Goal: Task Accomplishment & Management: Use online tool/utility

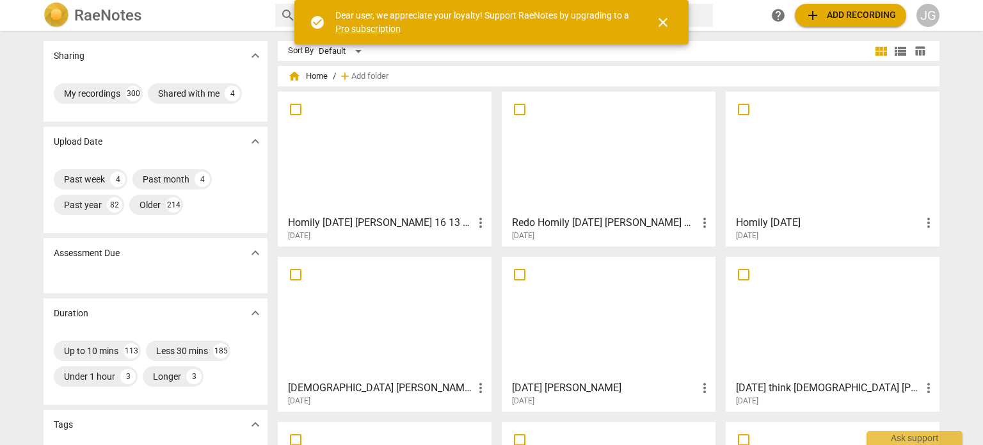
click at [371, 168] on div at bounding box center [384, 152] width 205 height 113
click at [371, 0] on html "RaeNotes search help add Add recording JG Sharing expand_more My recordings 300…" at bounding box center [491, 0] width 983 height 0
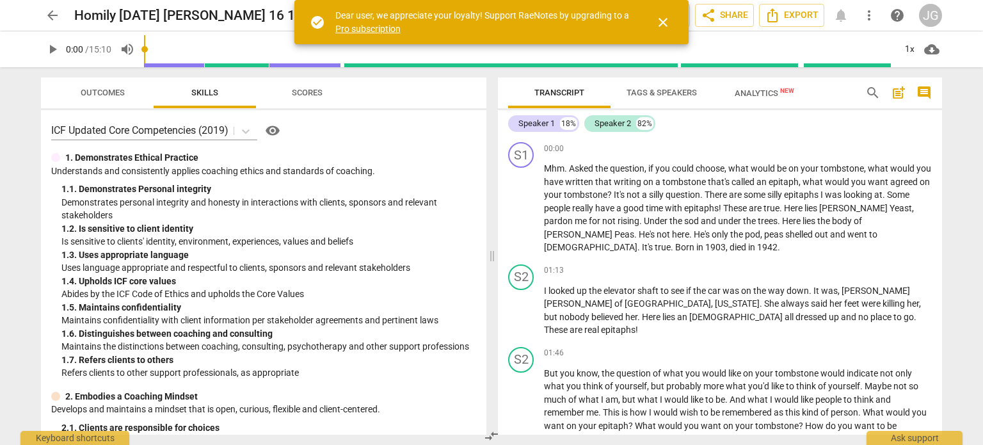
click at [54, 44] on span "play_arrow" at bounding box center [52, 49] width 15 height 15
click at [664, 18] on span "close" at bounding box center [663, 22] width 15 height 15
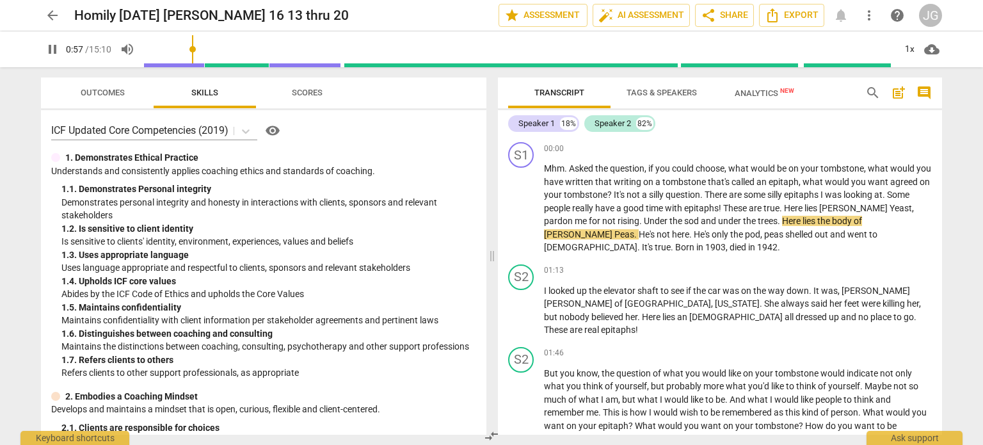
type input "58"
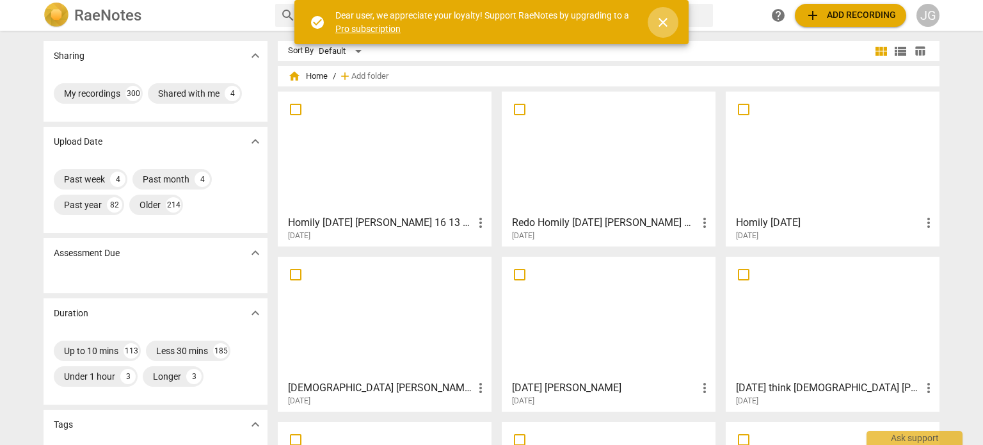
click at [666, 19] on span "close" at bounding box center [663, 22] width 15 height 15
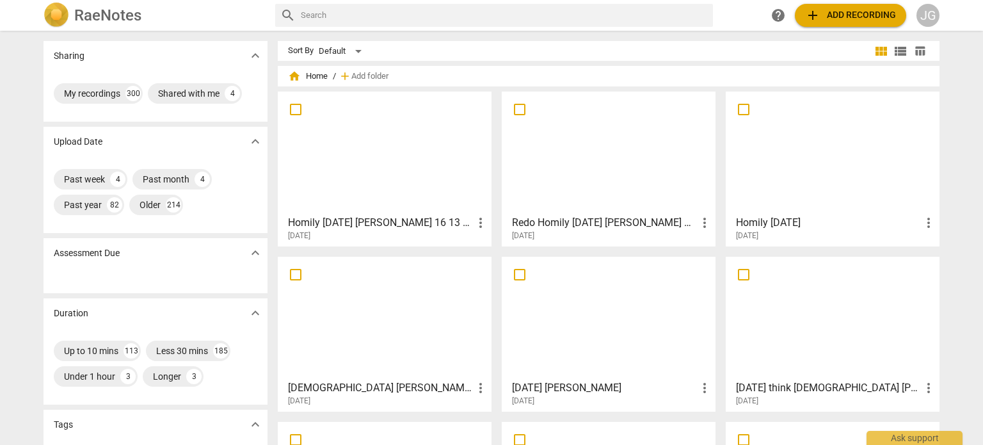
click at [350, 20] on input "text" at bounding box center [504, 15] width 407 height 20
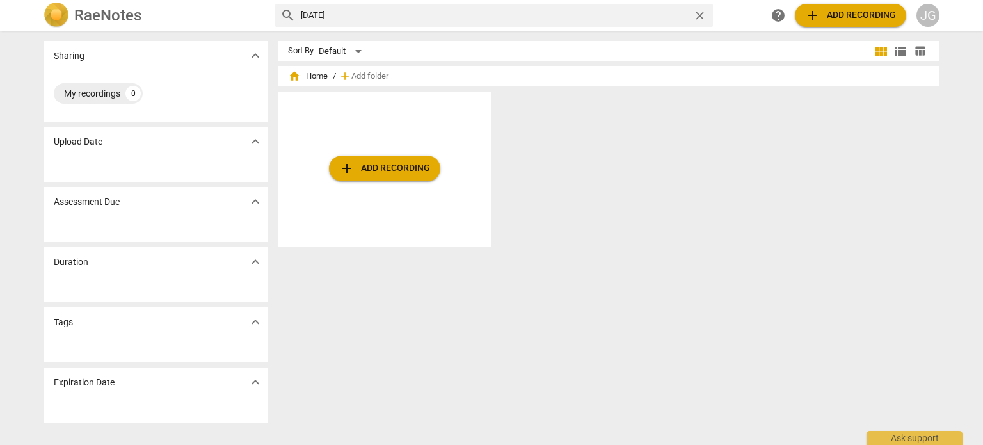
click at [328, 11] on input "august 2010" at bounding box center [494, 15] width 387 height 20
type input "2010"
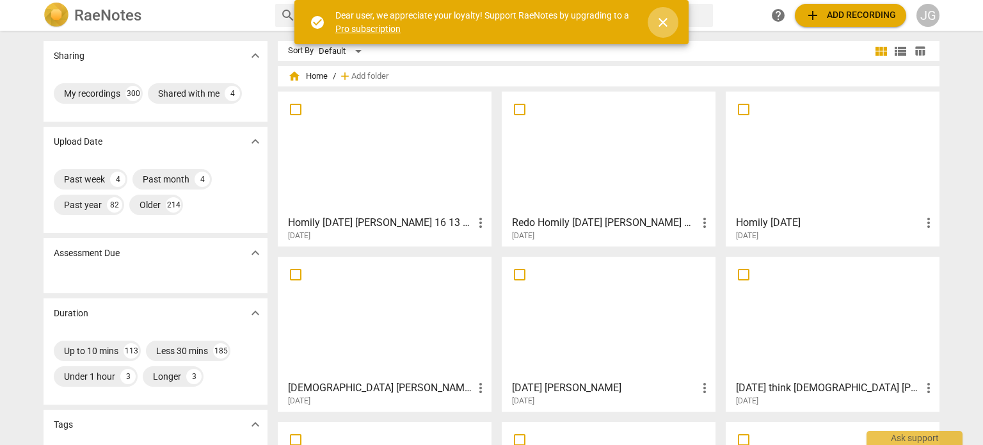
click at [666, 19] on span "close" at bounding box center [663, 22] width 15 height 15
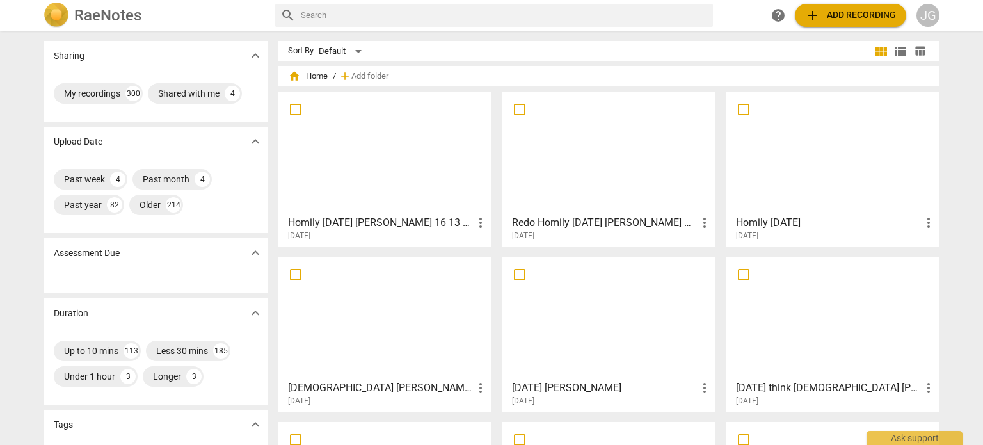
click at [303, 16] on input "text" at bounding box center [504, 15] width 407 height 20
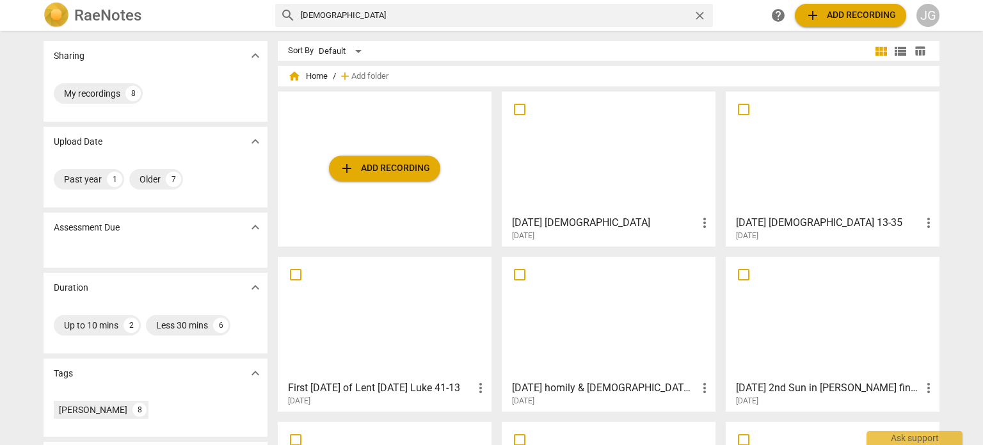
drag, startPoint x: 334, startPoint y: 10, endPoint x: 292, endPoint y: 19, distance: 42.6
click at [292, 19] on div "search luke 13 close" at bounding box center [494, 15] width 438 height 23
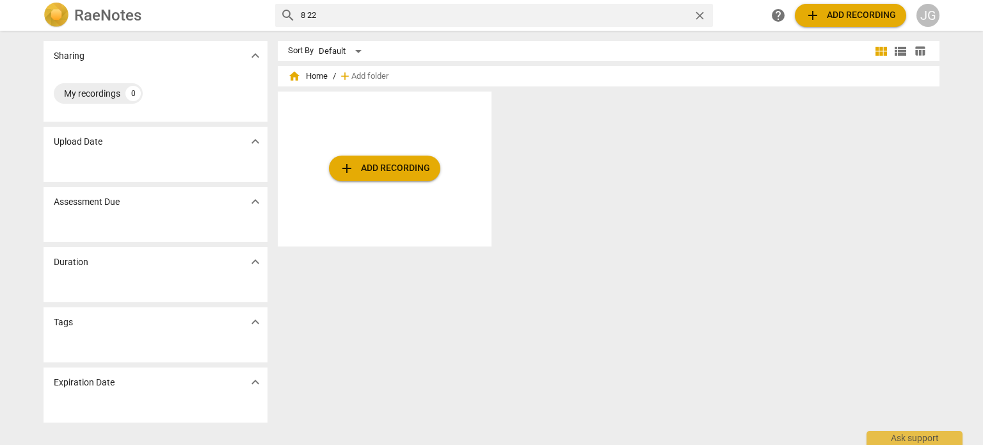
drag, startPoint x: 323, startPoint y: 12, endPoint x: 291, endPoint y: 16, distance: 32.2
click at [291, 16] on div "search 8 22 close" at bounding box center [494, 15] width 438 height 23
type input "august"
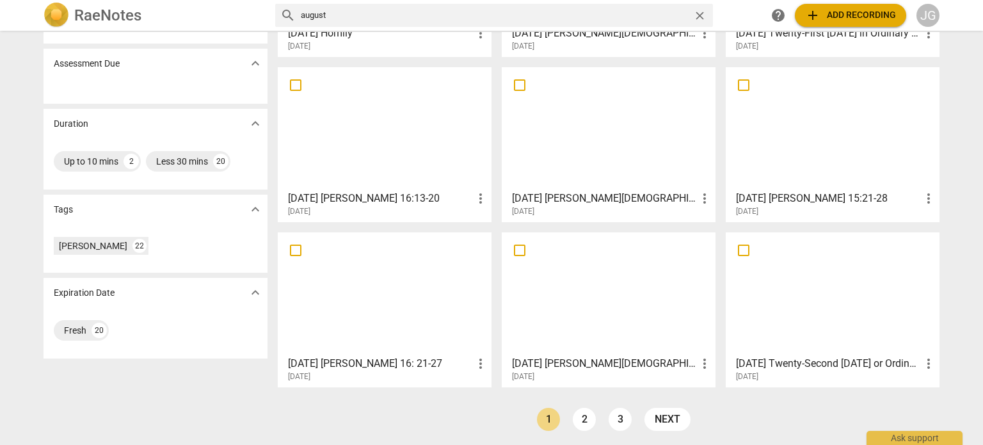
scroll to position [191, 0]
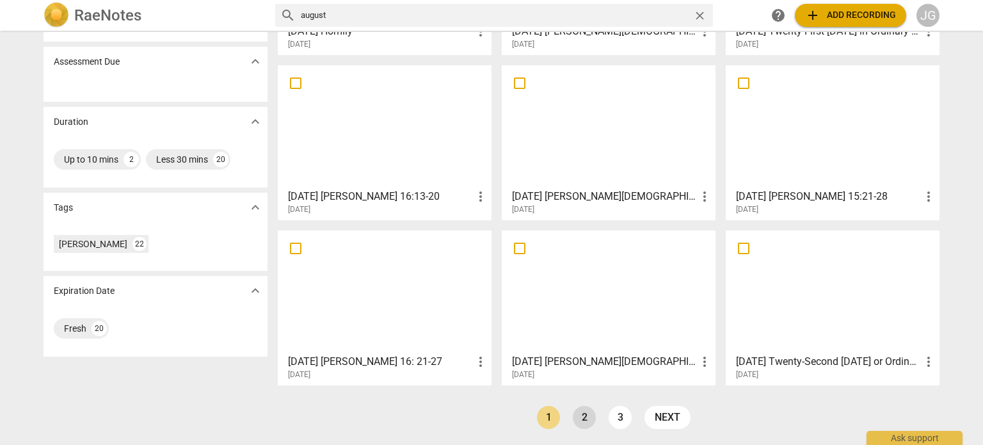
click at [585, 412] on link "2" at bounding box center [584, 417] width 23 height 23
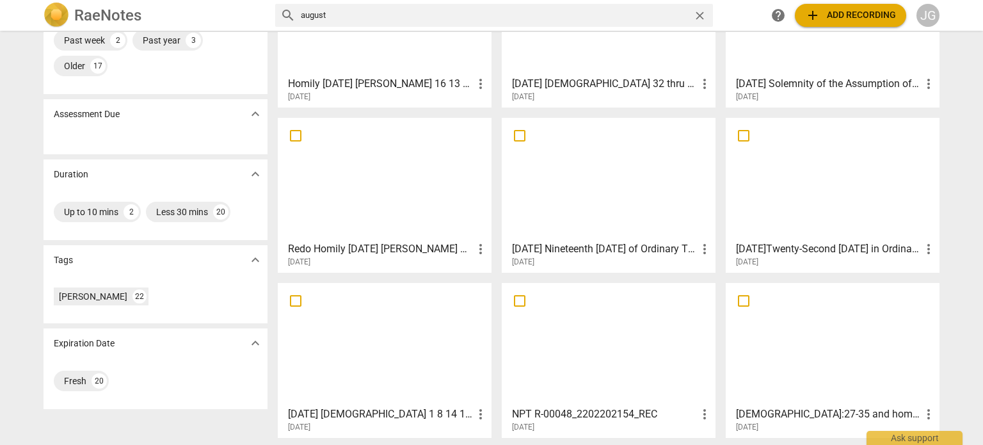
scroll to position [191, 0]
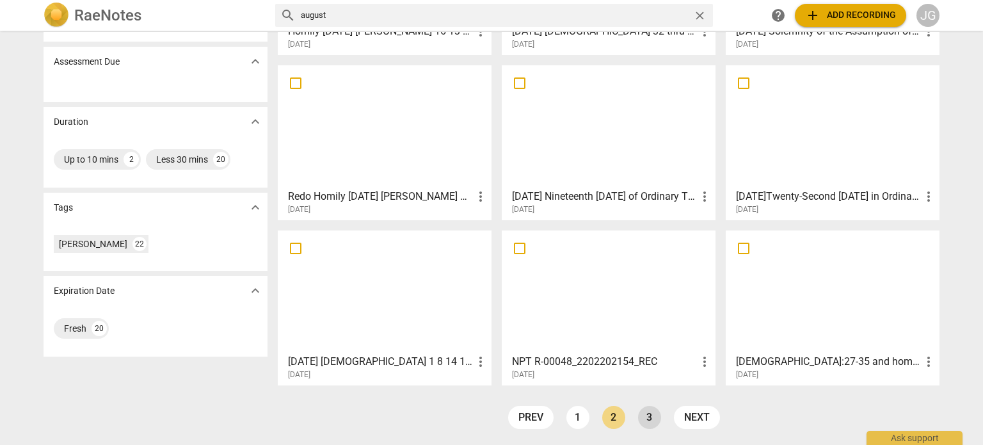
click at [645, 415] on link "3" at bounding box center [649, 417] width 23 height 23
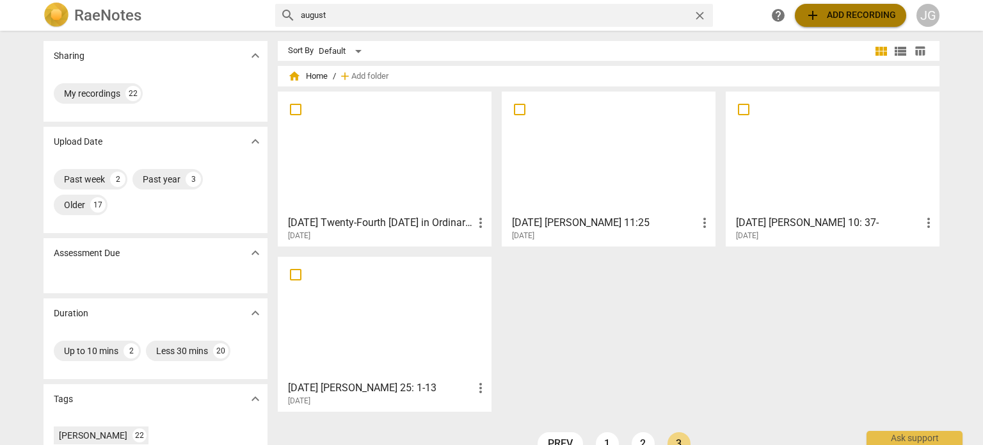
click at [854, 19] on span "add Add recording" at bounding box center [850, 15] width 91 height 15
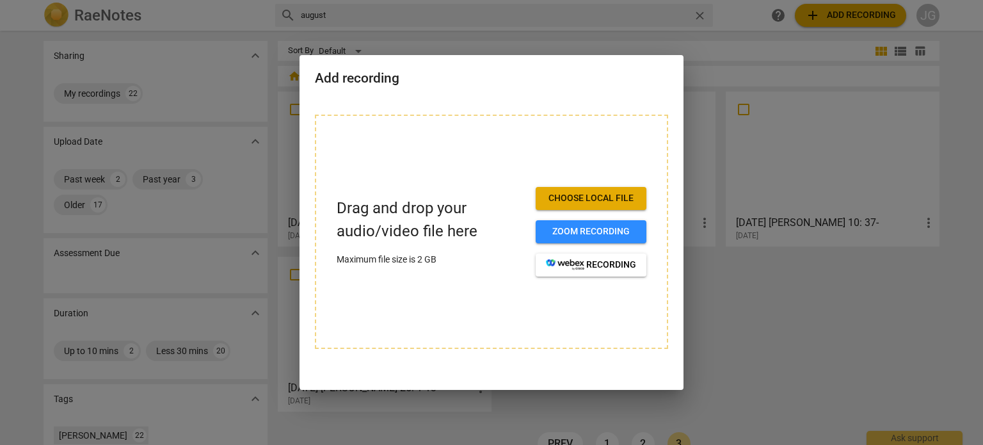
click at [612, 193] on span "Choose local file" at bounding box center [591, 198] width 90 height 13
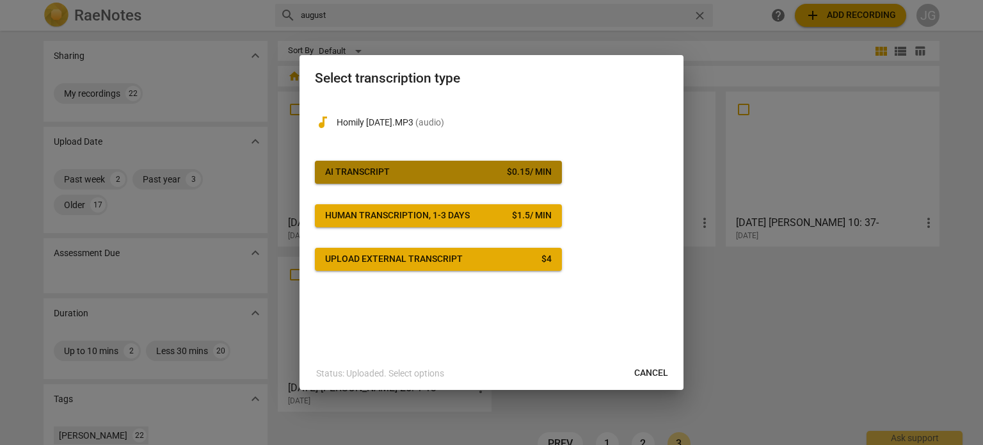
click at [496, 172] on span "AI Transcript $ 0.15 / min" at bounding box center [438, 172] width 227 height 13
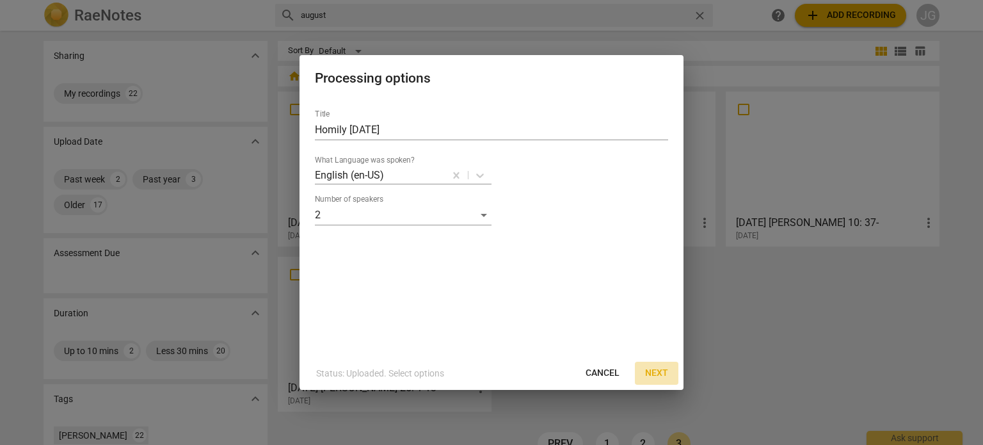
click at [658, 373] on span "Next" at bounding box center [656, 373] width 23 height 13
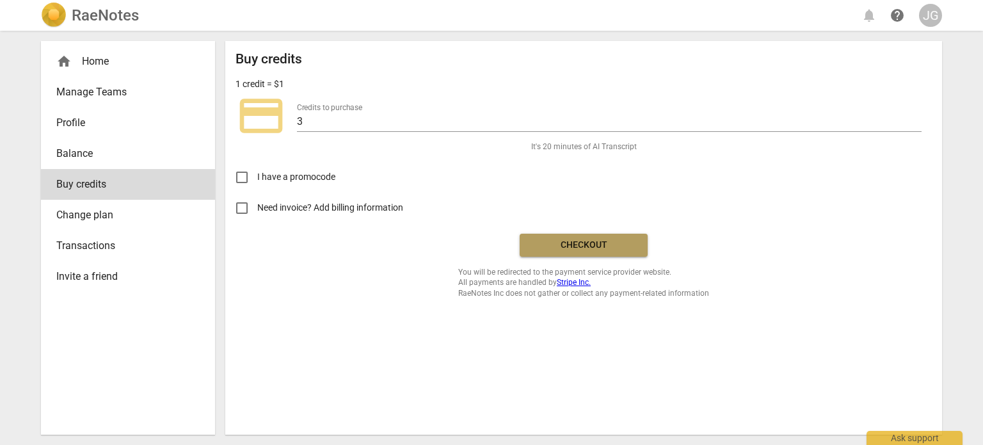
click at [579, 239] on span "Checkout" at bounding box center [584, 245] width 108 height 13
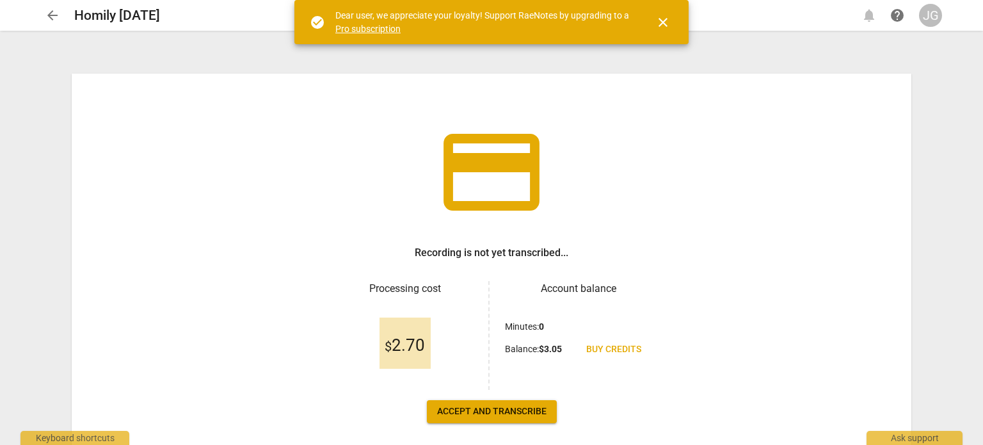
click at [476, 409] on span "Accept and transcribe" at bounding box center [491, 411] width 109 height 13
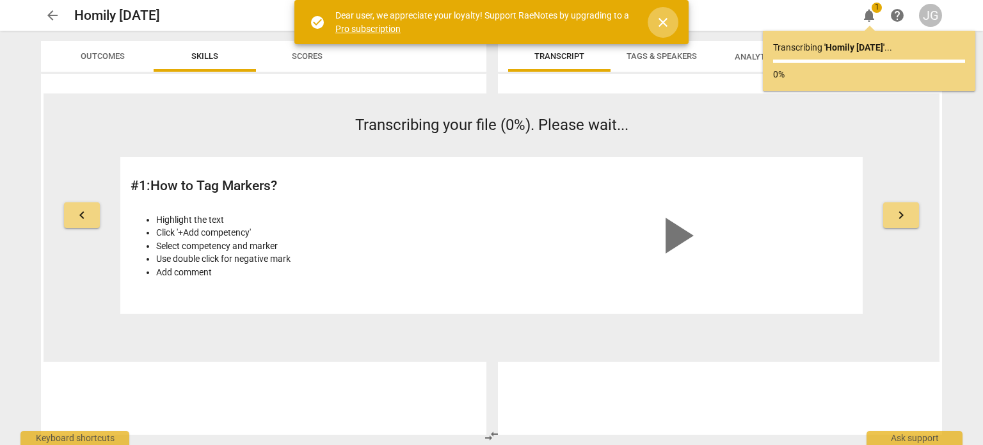
click at [663, 15] on span "close" at bounding box center [663, 22] width 15 height 15
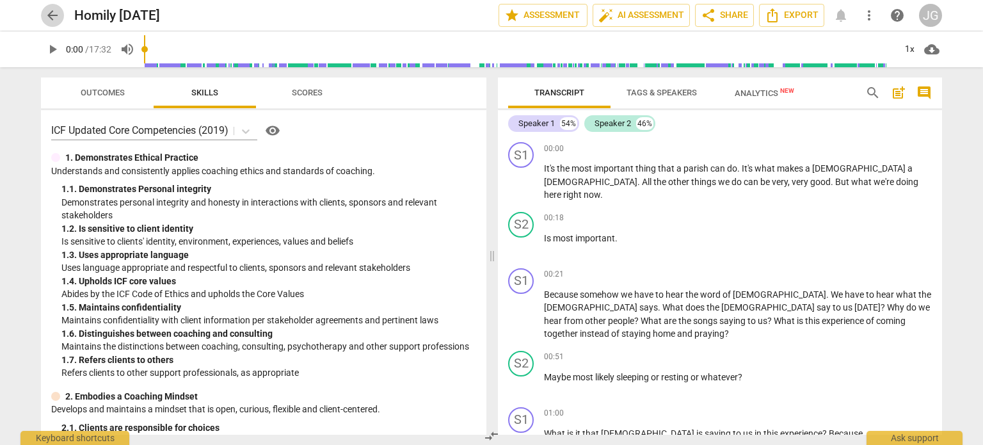
click at [51, 10] on span "arrow_back" at bounding box center [52, 15] width 15 height 15
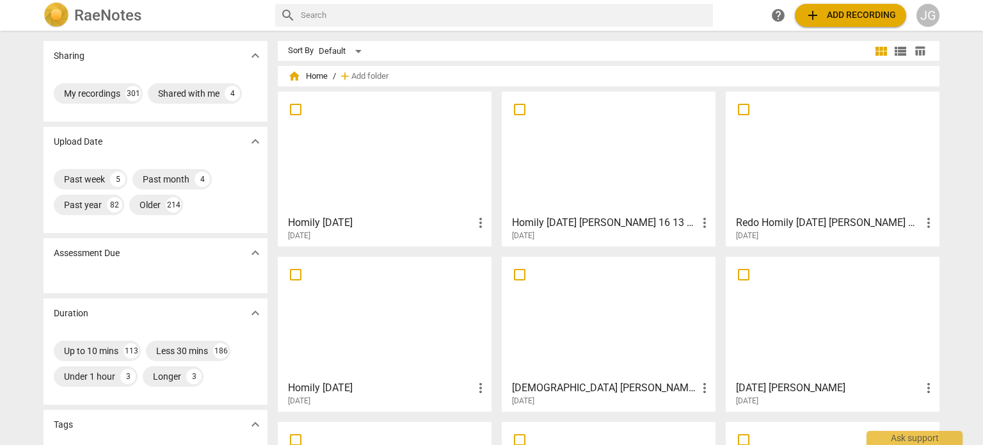
click at [303, 15] on input "text" at bounding box center [504, 15] width 407 height 20
type input "october 17"
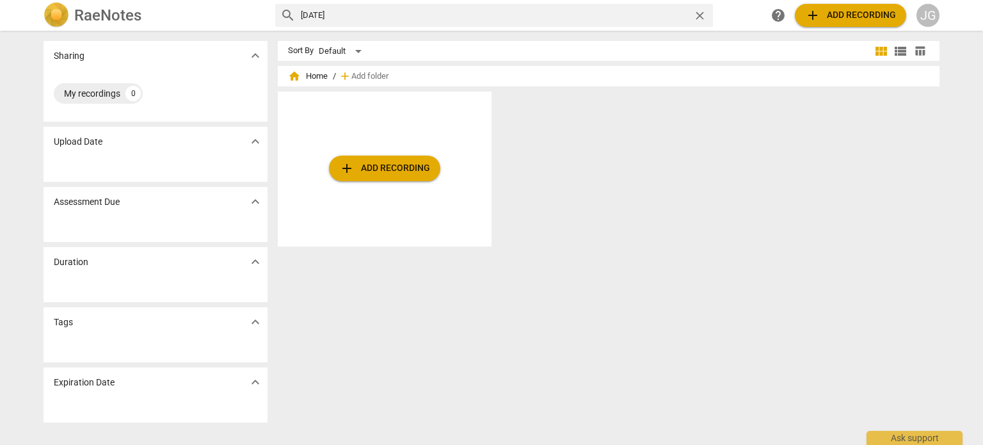
click at [830, 17] on span "add Add recording" at bounding box center [850, 15] width 91 height 15
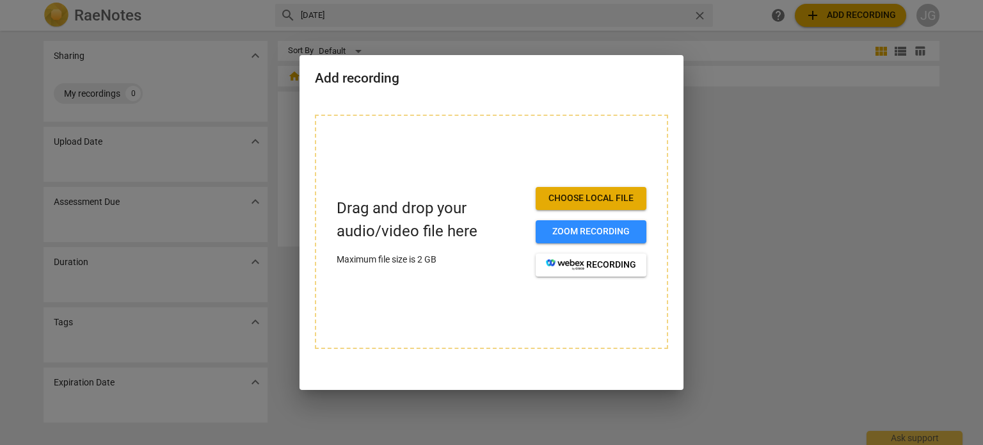
click at [589, 193] on span "Choose local file" at bounding box center [591, 198] width 90 height 13
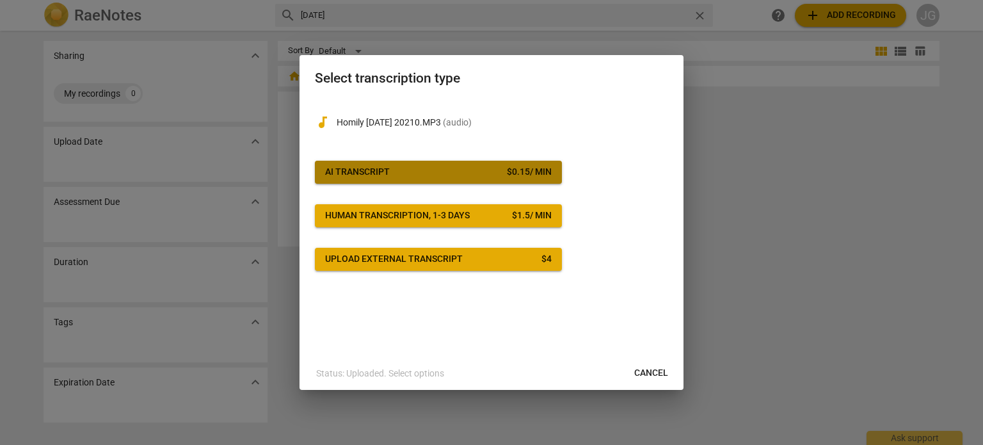
click at [455, 172] on span "AI Transcript $ 0.15 / min" at bounding box center [438, 172] width 227 height 13
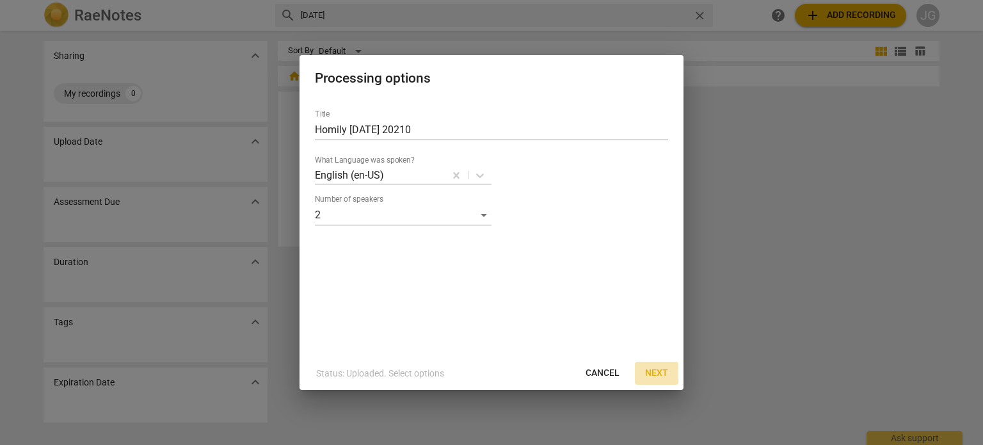
click at [659, 369] on span "Next" at bounding box center [656, 373] width 23 height 13
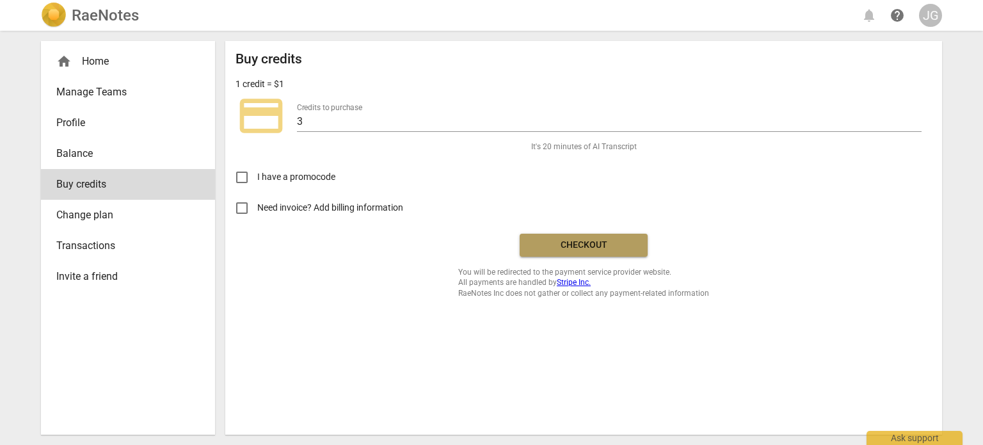
click at [586, 241] on span "Checkout" at bounding box center [584, 245] width 108 height 13
click at [585, 245] on span "Checkout" at bounding box center [584, 245] width 108 height 13
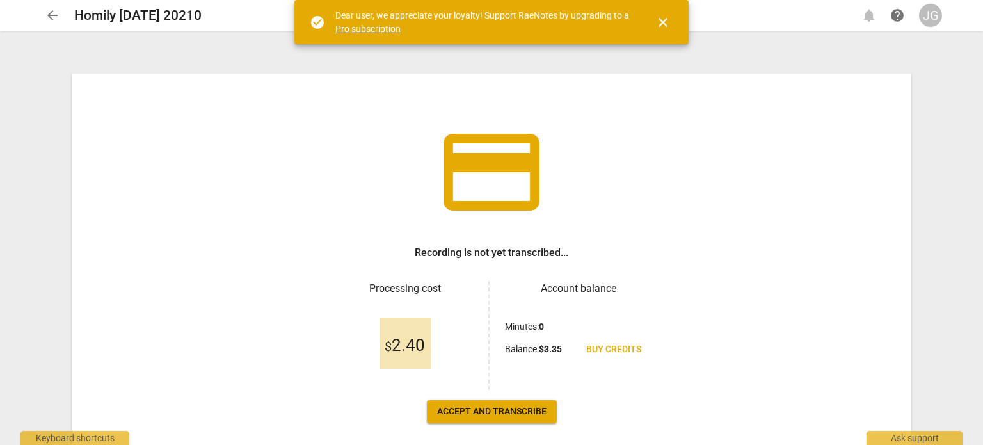
click at [519, 412] on span "Accept and transcribe" at bounding box center [491, 411] width 109 height 13
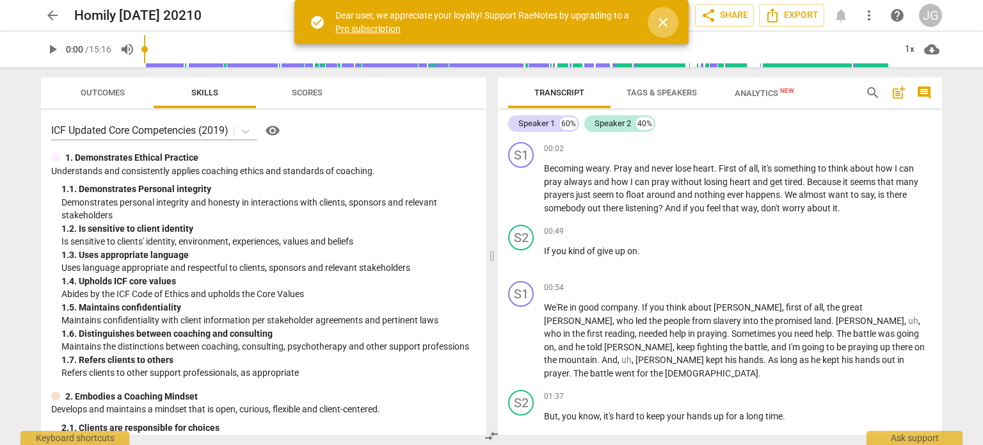
click at [666, 19] on span "close" at bounding box center [663, 22] width 15 height 15
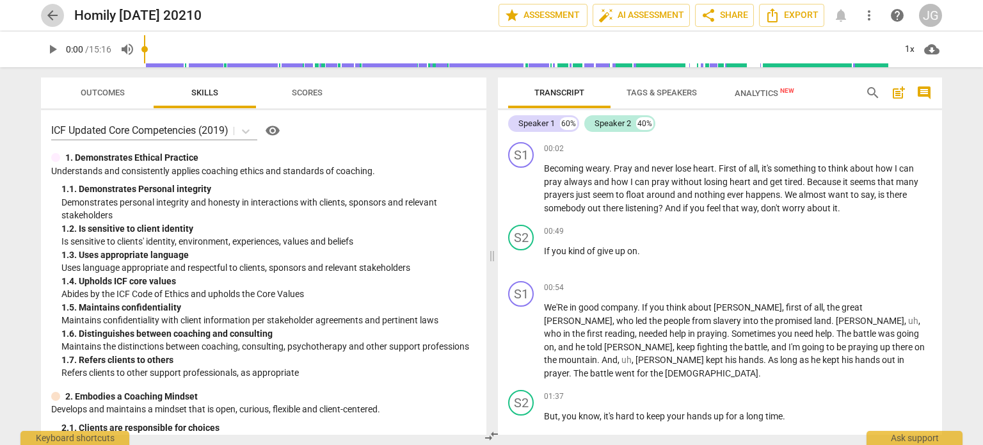
click at [53, 16] on span "arrow_back" at bounding box center [52, 15] width 15 height 15
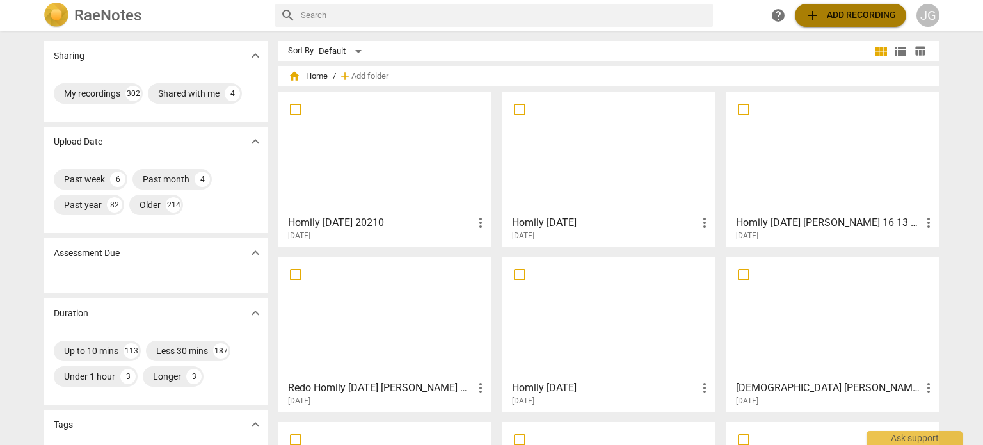
drag, startPoint x: 860, startPoint y: 5, endPoint x: 848, endPoint y: 10, distance: 13.6
click at [848, 10] on button "add Add recording" at bounding box center [850, 15] width 111 height 23
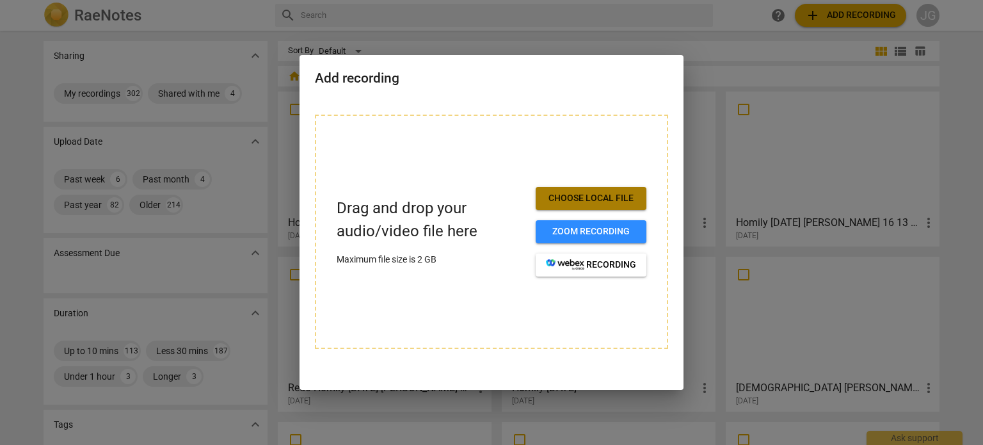
click at [581, 190] on button "Choose local file" at bounding box center [591, 198] width 111 height 23
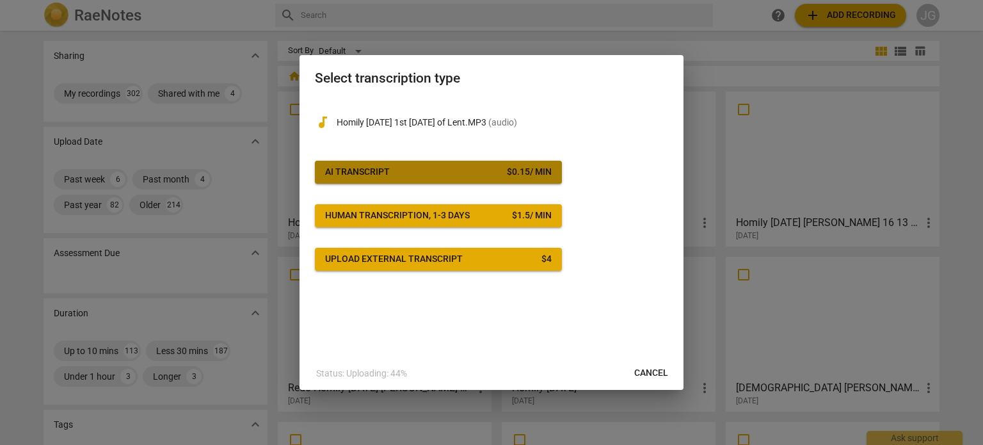
click at [503, 177] on span "AI Transcript $ 0.15 / min" at bounding box center [438, 172] width 227 height 13
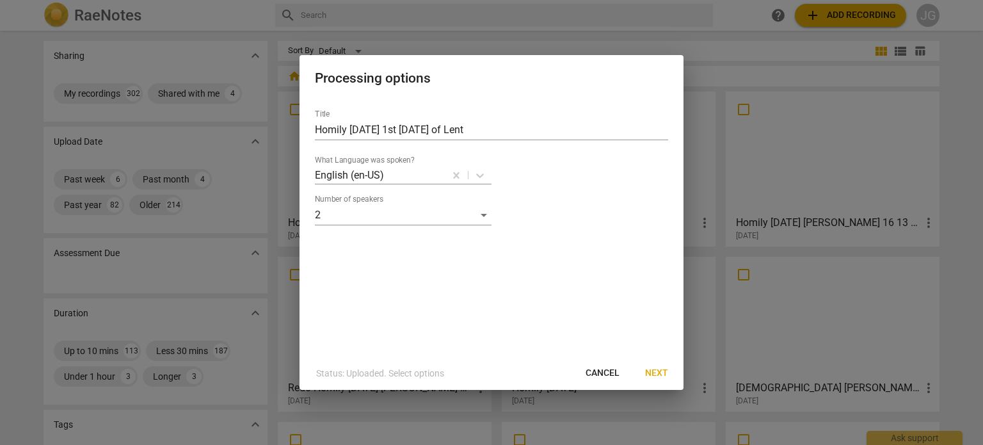
click at [661, 369] on span "Next" at bounding box center [656, 373] width 23 height 13
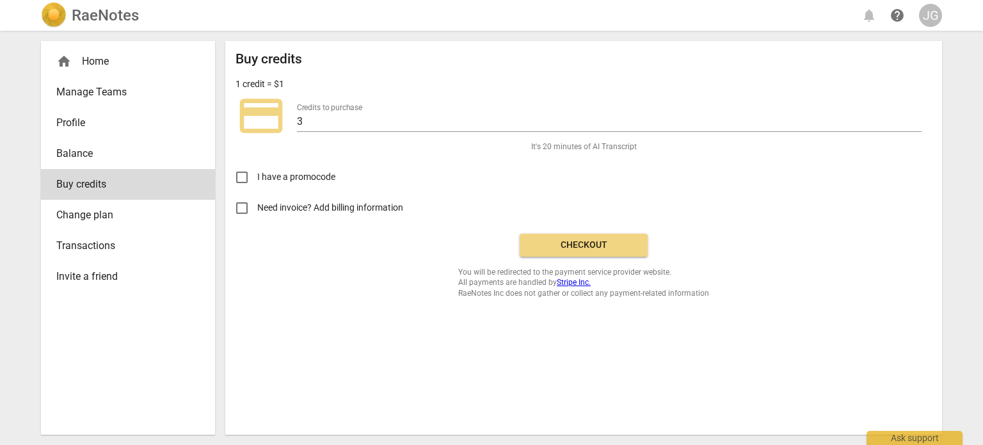
click at [558, 247] on span "Checkout" at bounding box center [584, 245] width 108 height 13
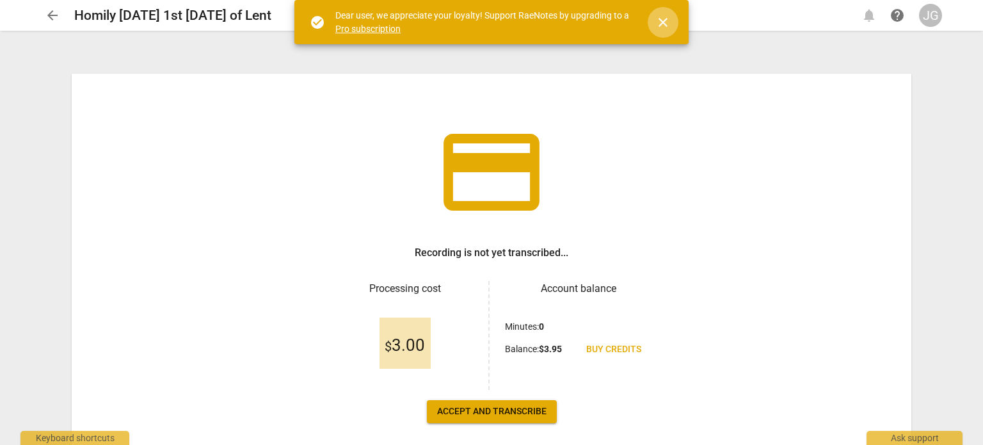
click at [661, 22] on span "close" at bounding box center [663, 22] width 15 height 15
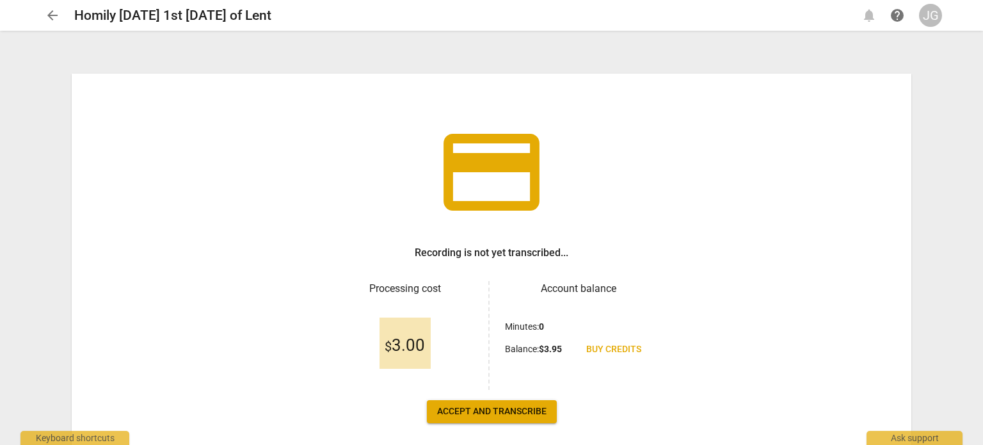
click at [510, 404] on button "Accept and transcribe" at bounding box center [492, 411] width 130 height 23
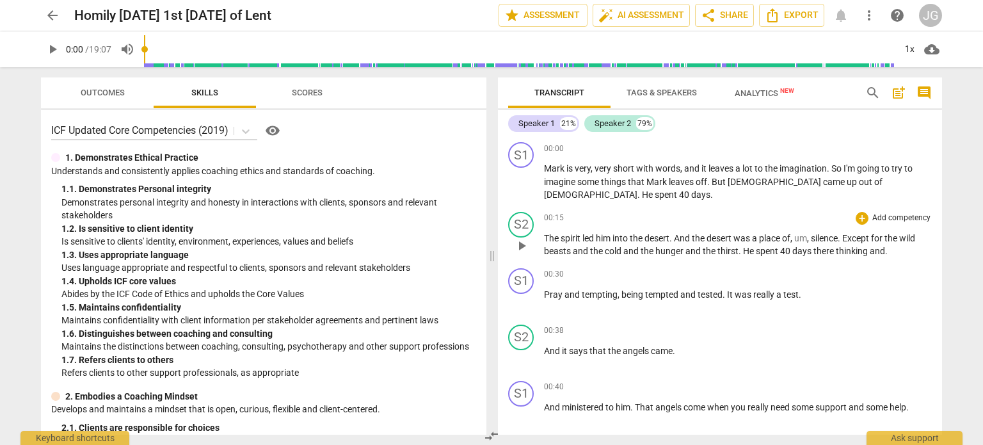
click at [545, 233] on span "The" at bounding box center [552, 238] width 17 height 10
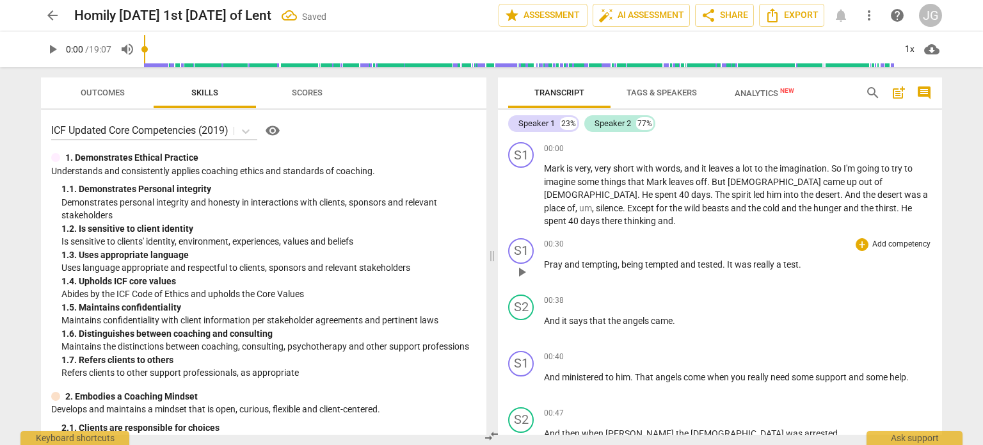
click at [544, 259] on span "Pray" at bounding box center [554, 264] width 20 height 10
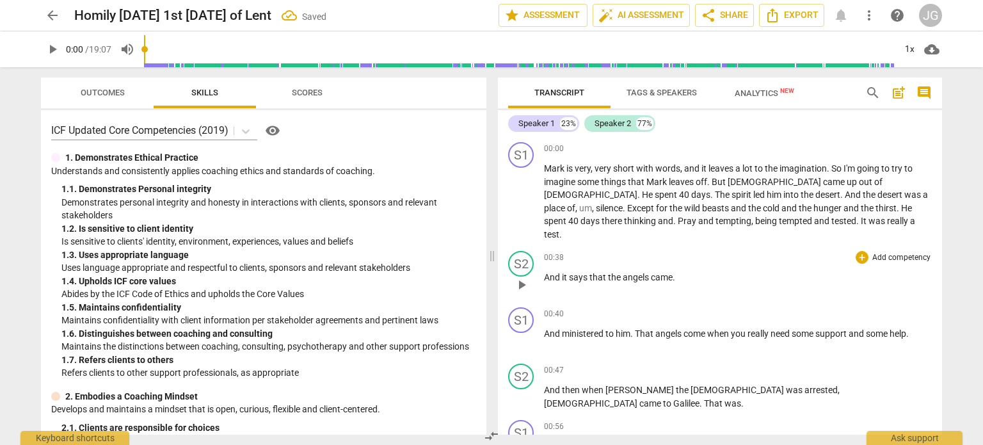
click at [545, 272] on span "And" at bounding box center [553, 277] width 18 height 10
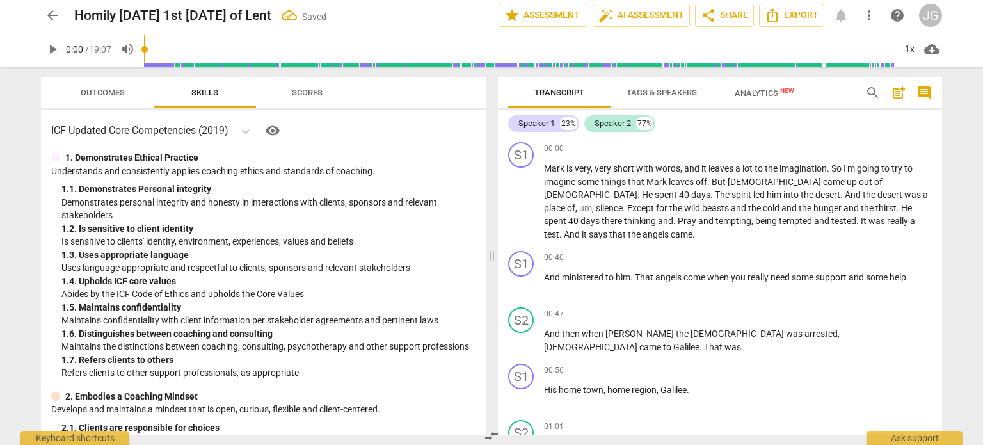
click at [545, 272] on span "And" at bounding box center [553, 277] width 18 height 10
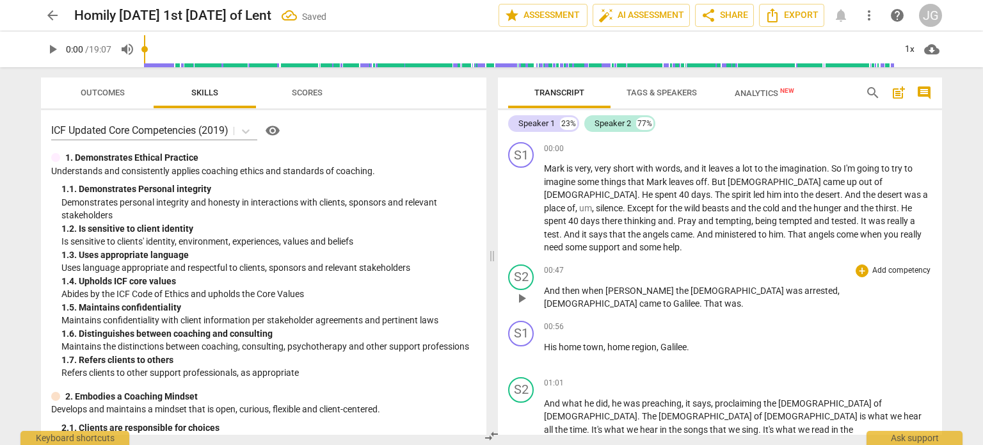
click at [544, 286] on span "And" at bounding box center [553, 291] width 18 height 10
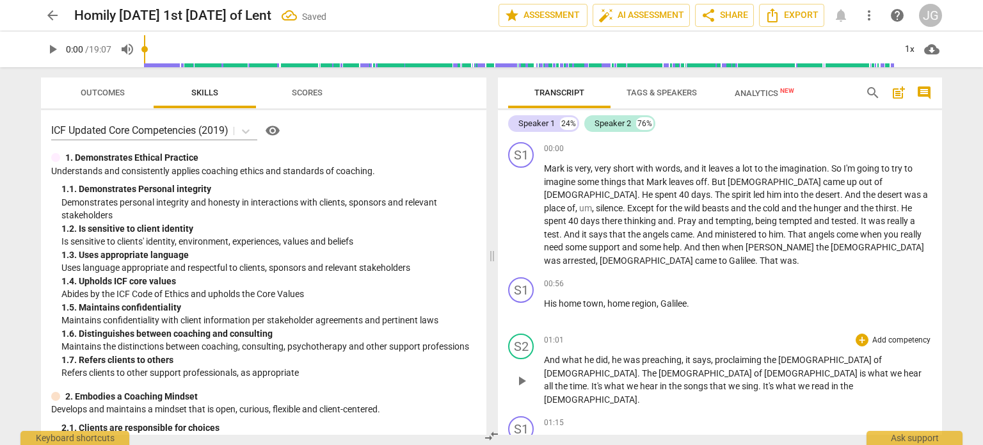
click at [545, 355] on span "And" at bounding box center [553, 360] width 18 height 10
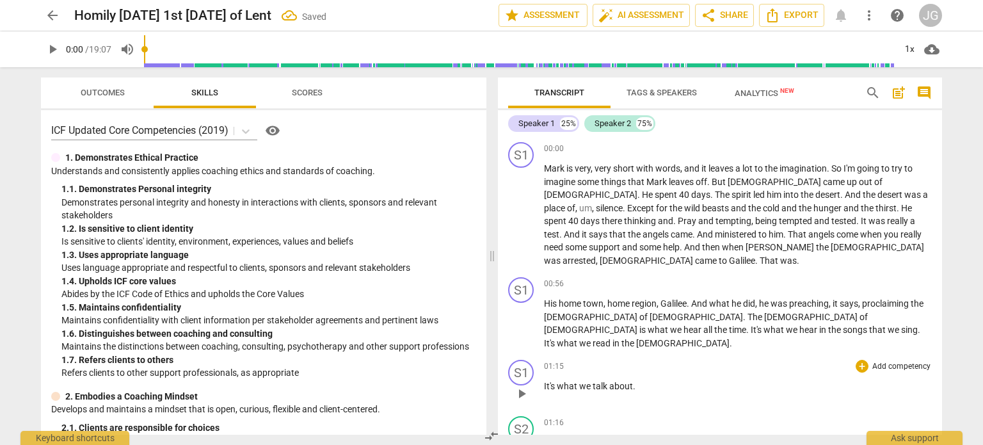
click at [544, 381] on span "It's" at bounding box center [550, 386] width 13 height 10
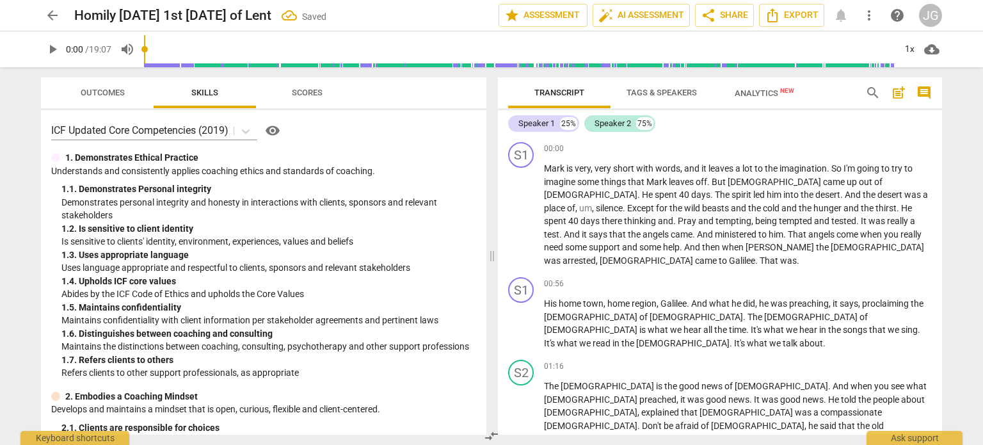
scroll to position [192, 0]
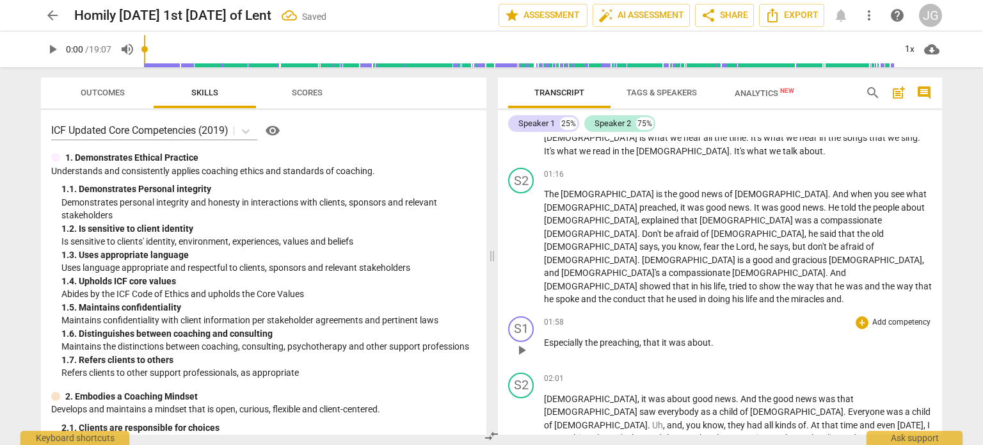
click at [544, 337] on span "Especially" at bounding box center [564, 342] width 41 height 10
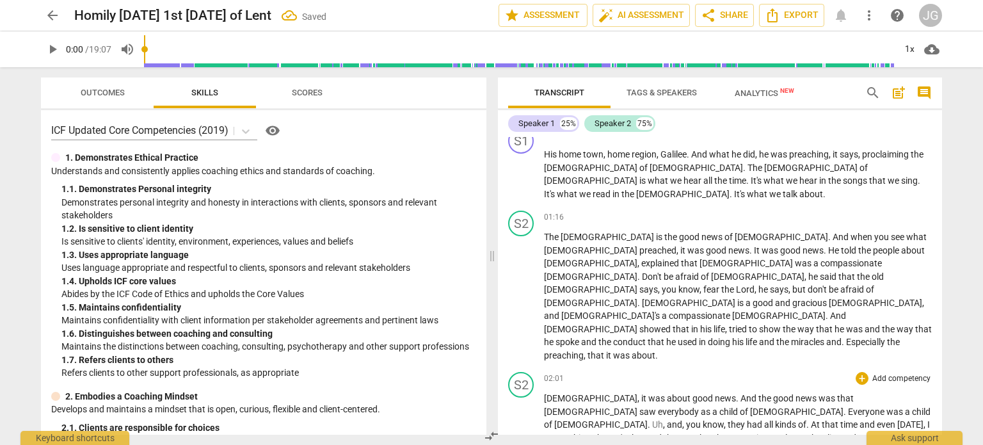
click at [544, 393] on span "[DEMOGRAPHIC_DATA]" at bounding box center [590, 398] width 93 height 10
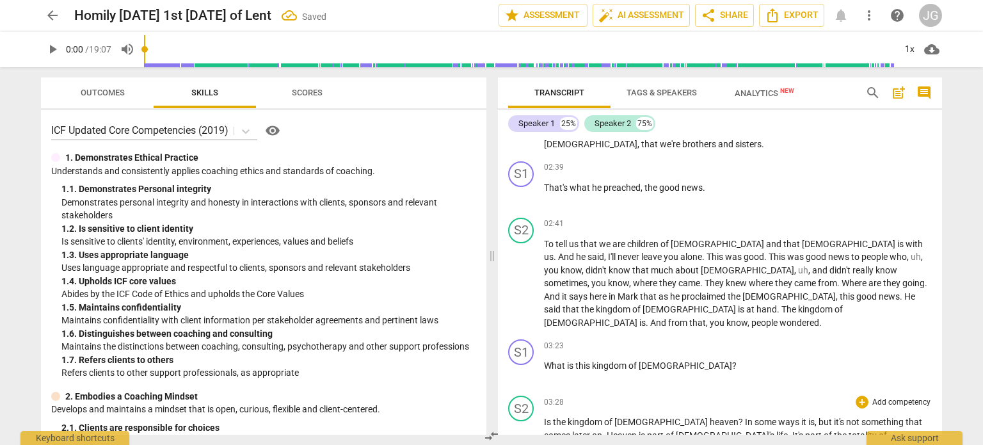
scroll to position [469, 0]
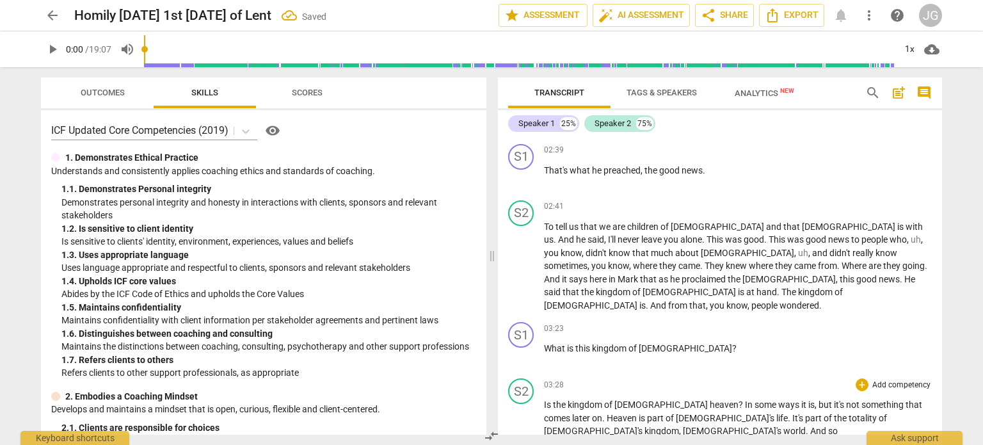
click at [544, 400] on span "Is" at bounding box center [548, 405] width 9 height 10
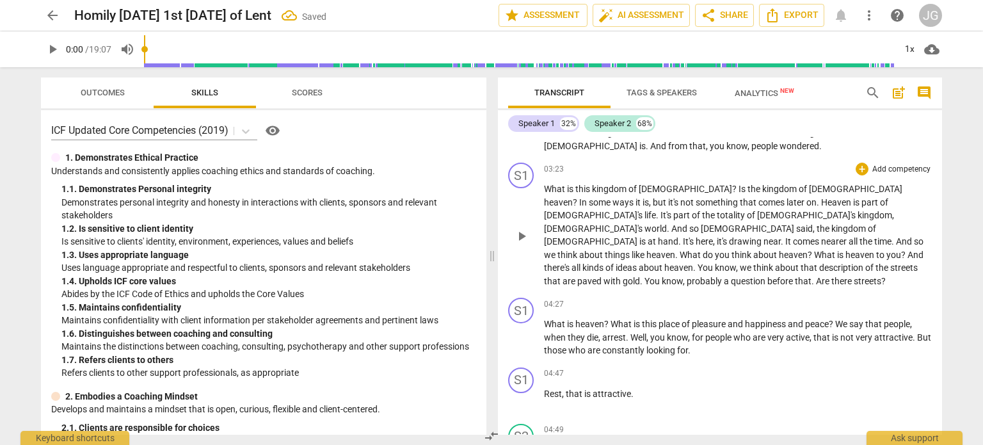
scroll to position [661, 0]
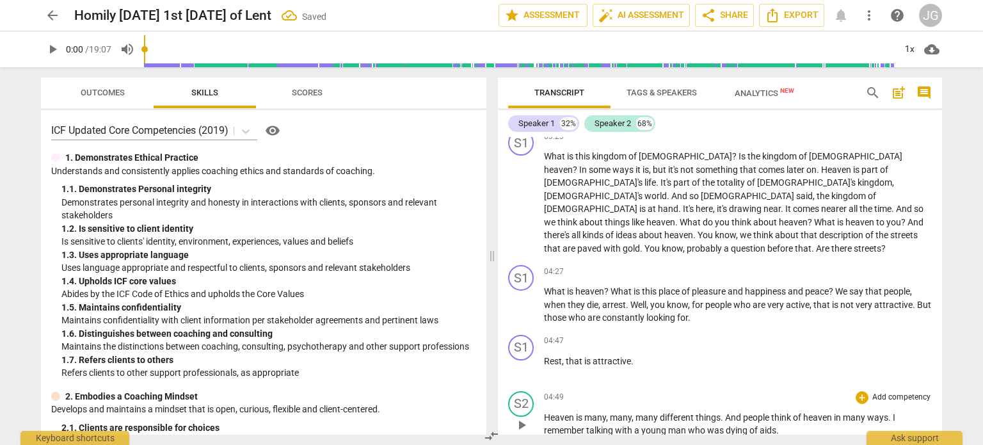
click at [544, 412] on span "Heaven" at bounding box center [560, 417] width 32 height 10
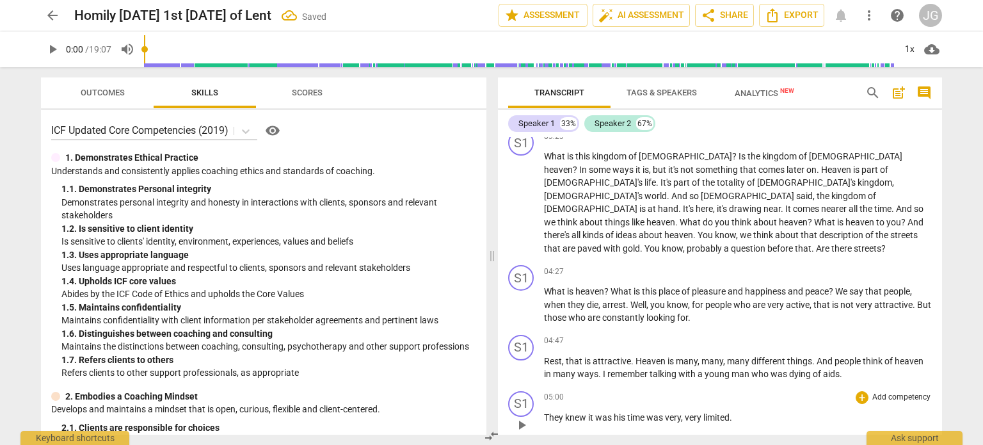
click at [544, 412] on span "They" at bounding box center [554, 417] width 21 height 10
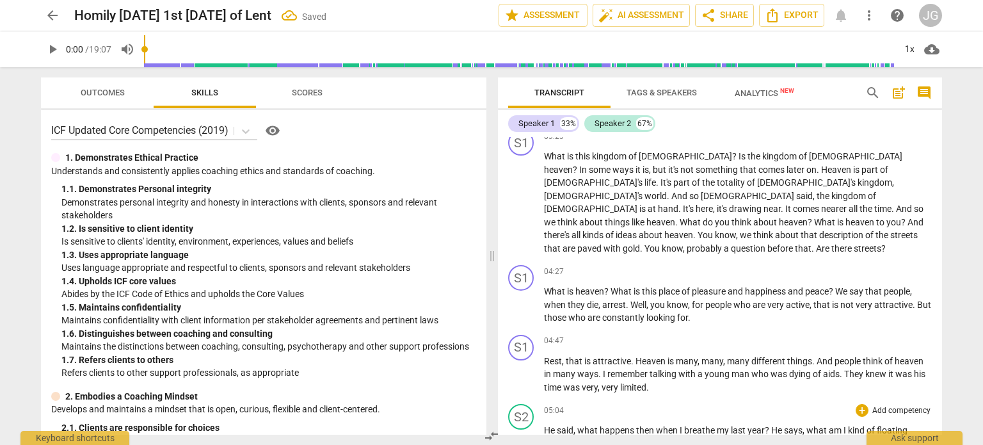
click at [544, 425] on span "He" at bounding box center [550, 430] width 13 height 10
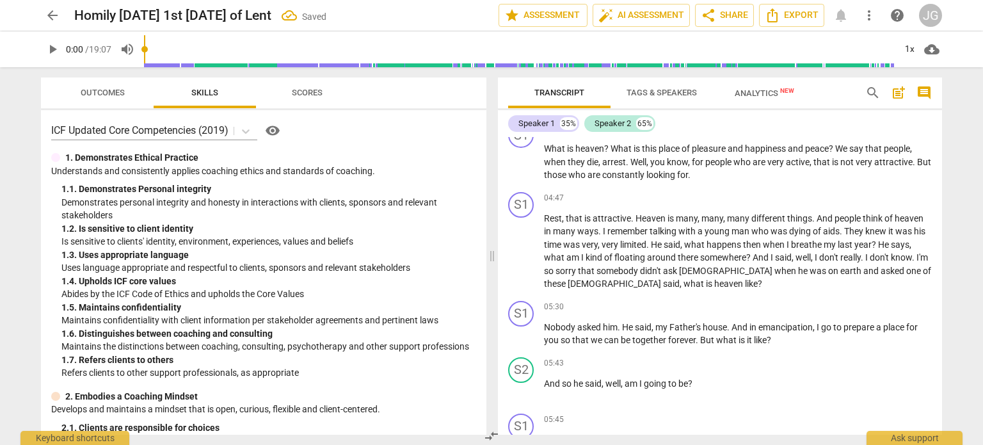
scroll to position [853, 0]
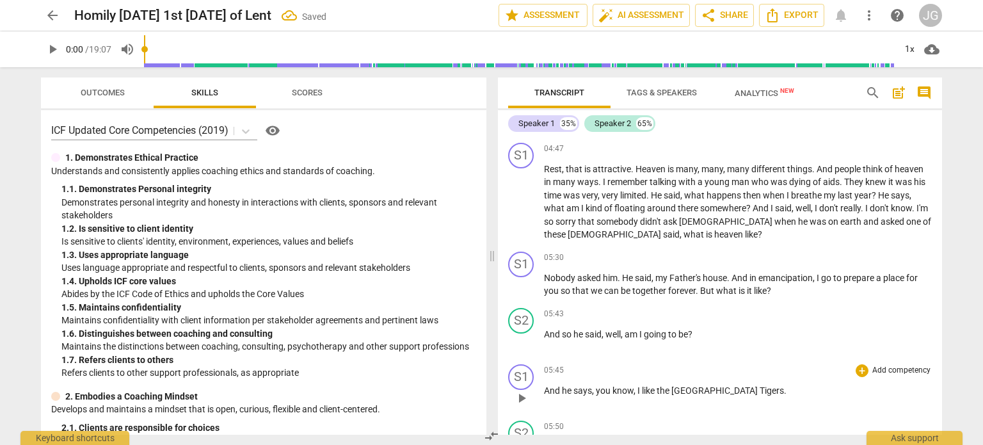
click at [544, 385] on span "And" at bounding box center [553, 390] width 18 height 10
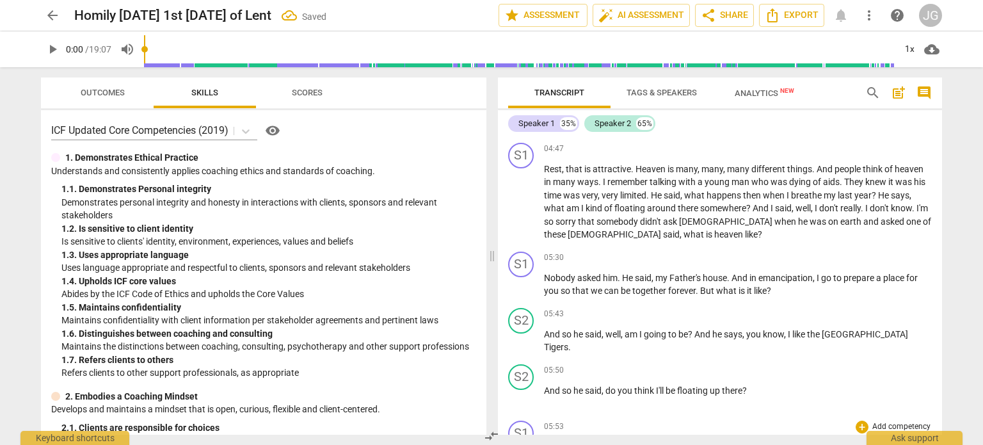
click at [545, 442] on span "And" at bounding box center [553, 447] width 18 height 10
click at [545, 442] on span "Comerica" at bounding box center [564, 447] width 40 height 10
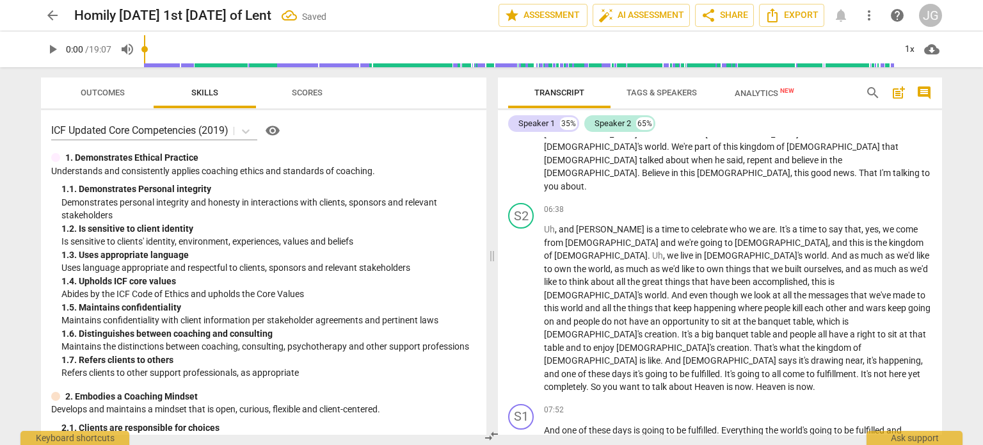
scroll to position [1174, 0]
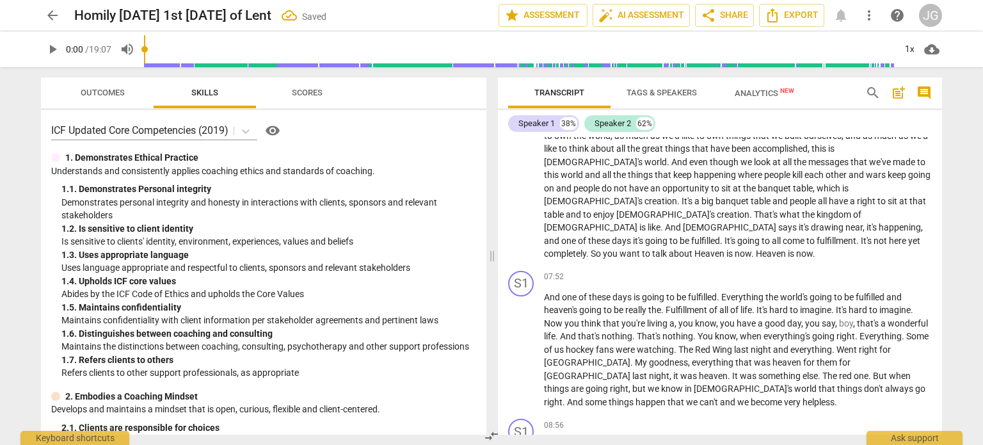
scroll to position [1430, 0]
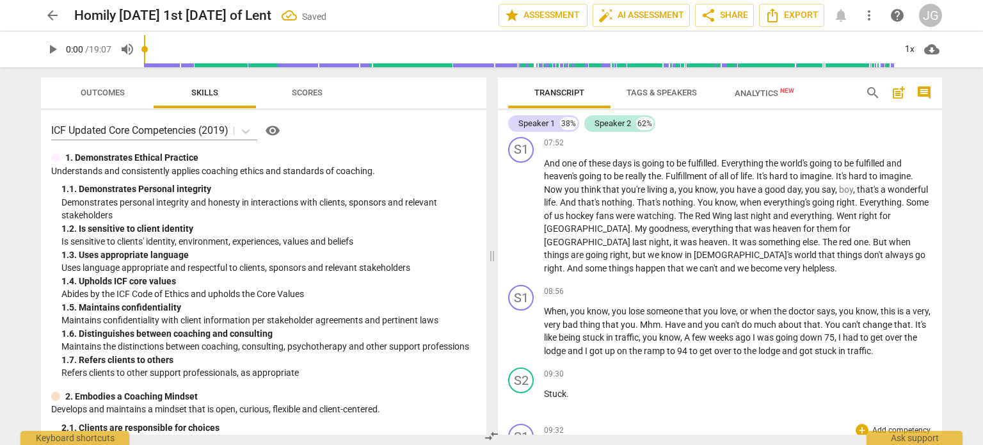
click at [544, 444] on span "And" at bounding box center [553, 450] width 18 height 10
click at [544, 444] on span "Because" at bounding box center [562, 450] width 36 height 10
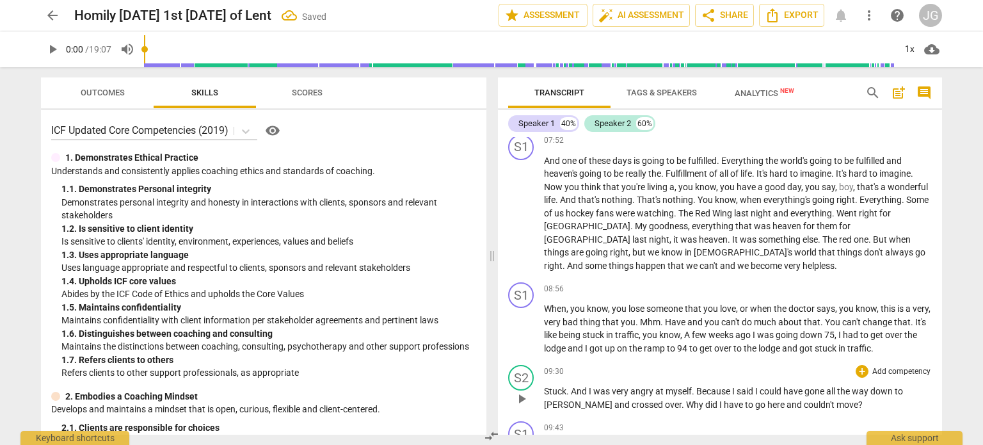
scroll to position [1686, 0]
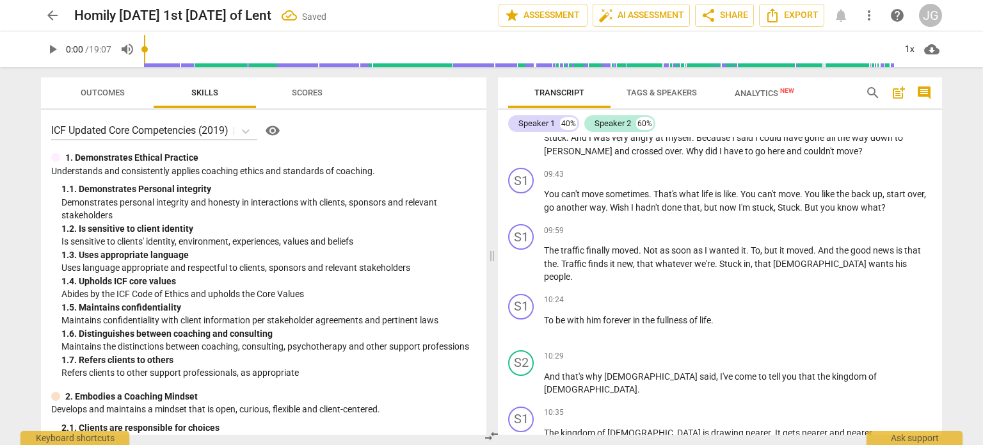
click at [545, 428] on span "The" at bounding box center [552, 433] width 17 height 10
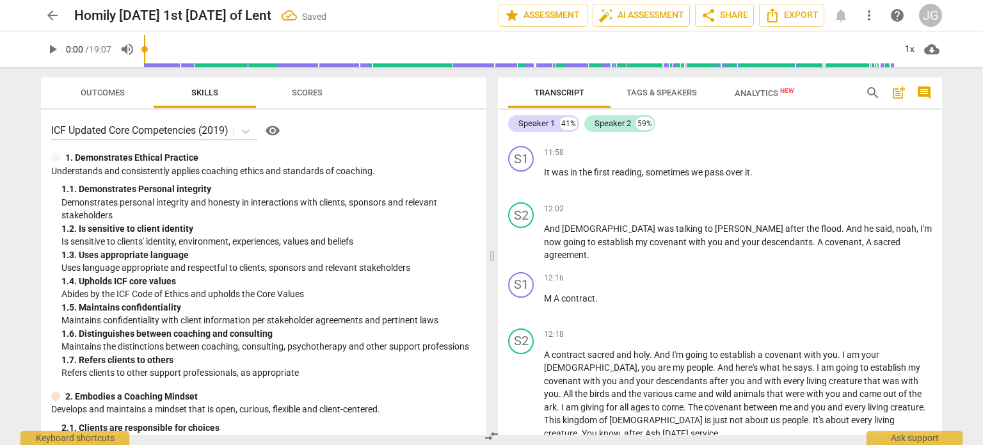
scroll to position [2390, 0]
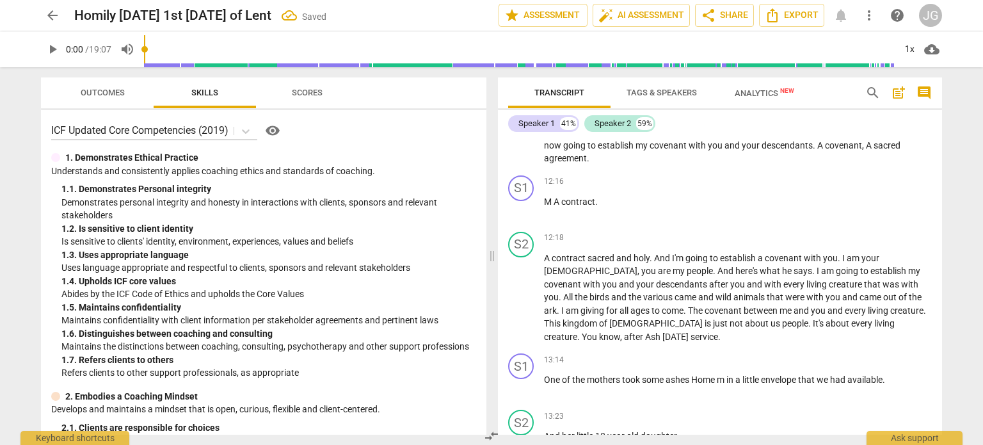
click at [544, 431] on span "And" at bounding box center [553, 436] width 18 height 10
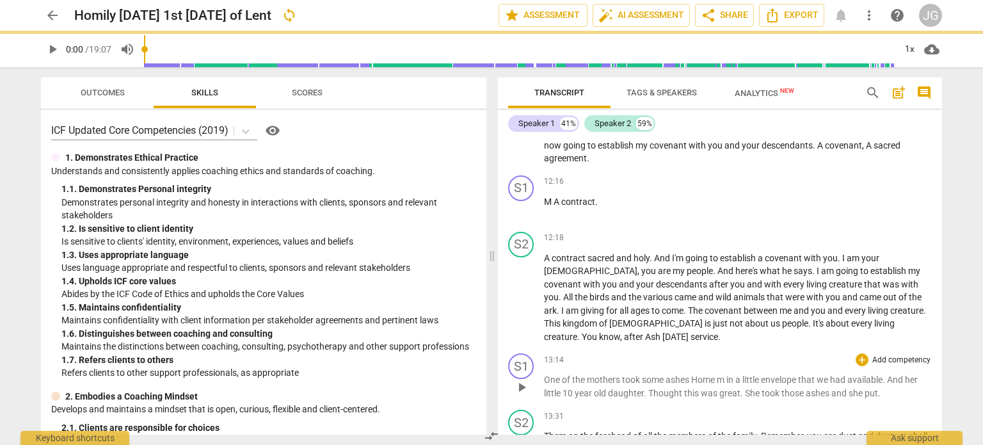
scroll to position [2335, 0]
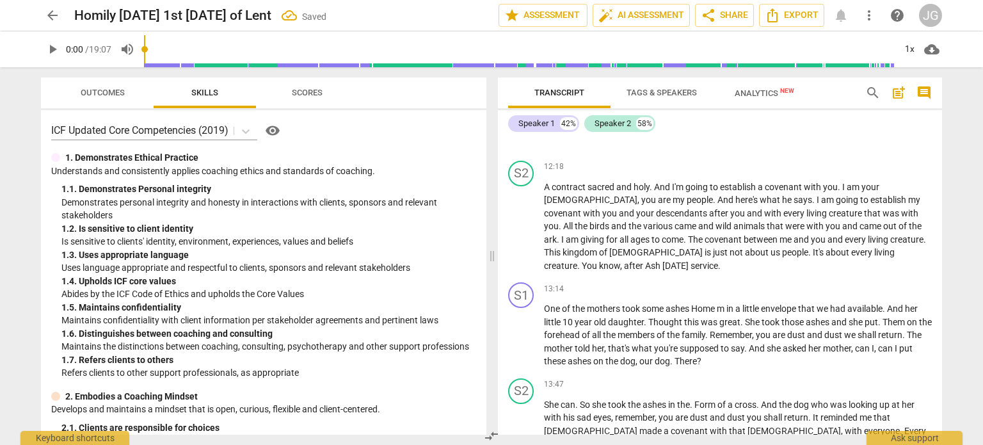
scroll to position [2463, 0]
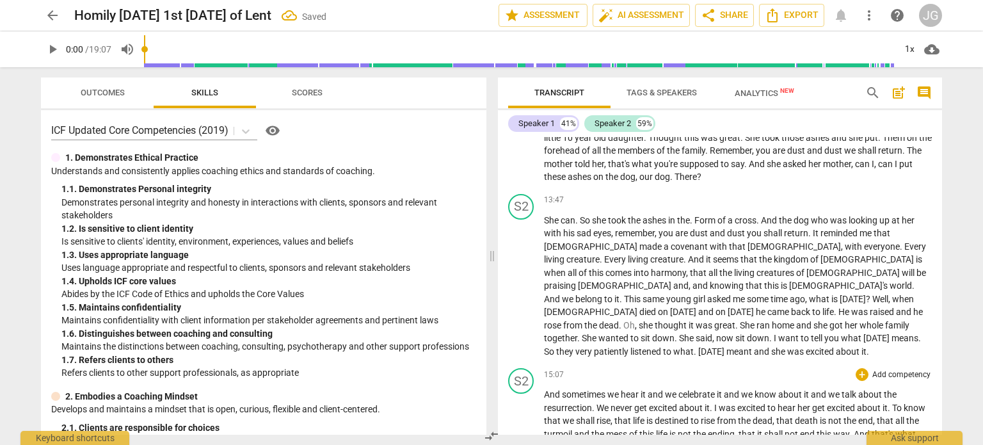
scroll to position [2655, 0]
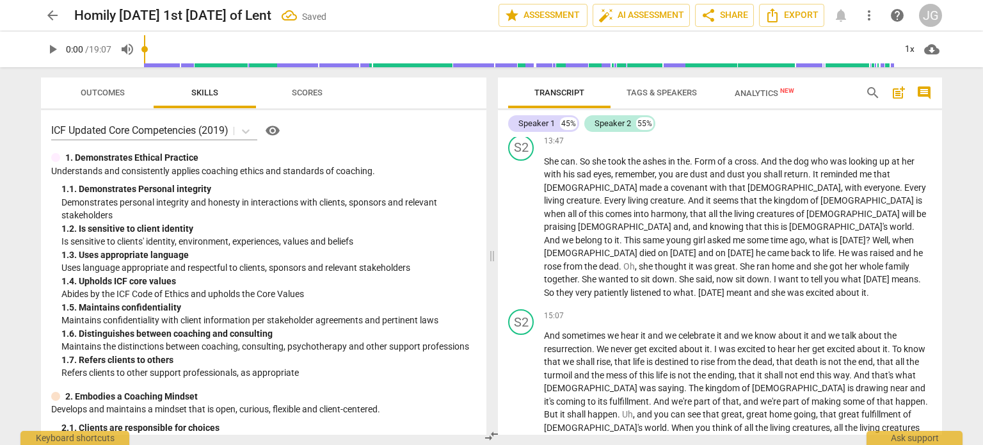
scroll to position [2783, 0]
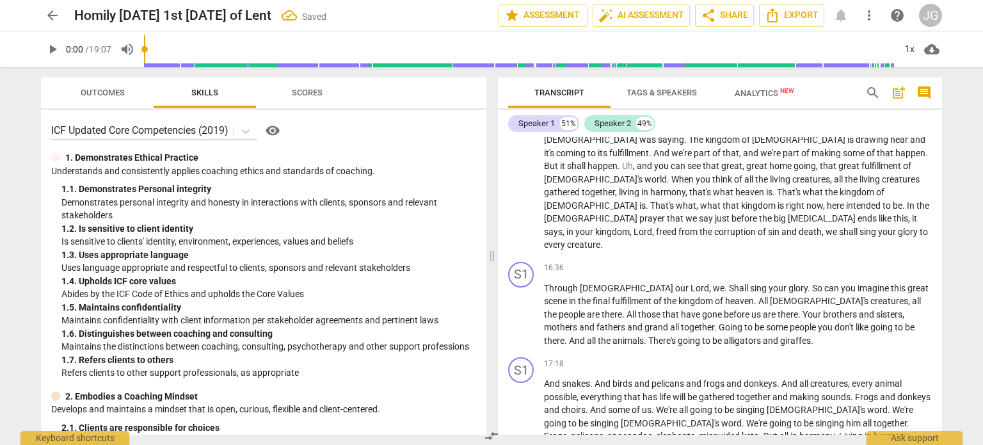
scroll to position [2975, 0]
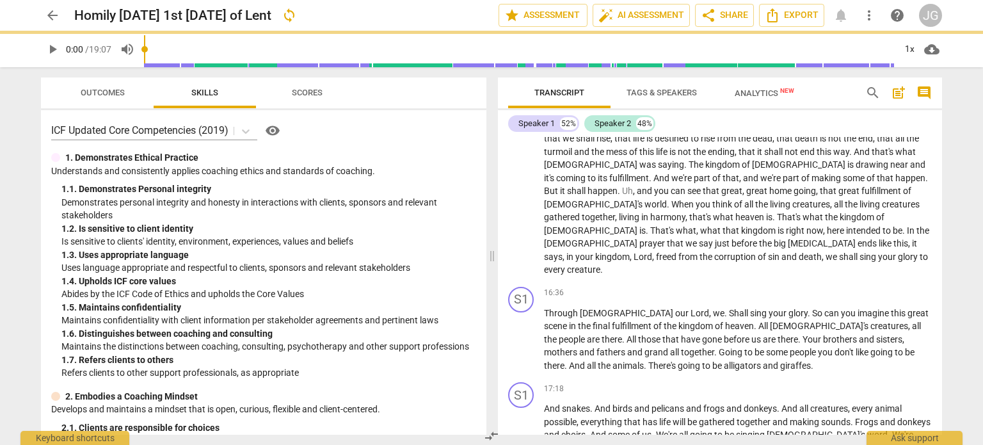
scroll to position [2886, 0]
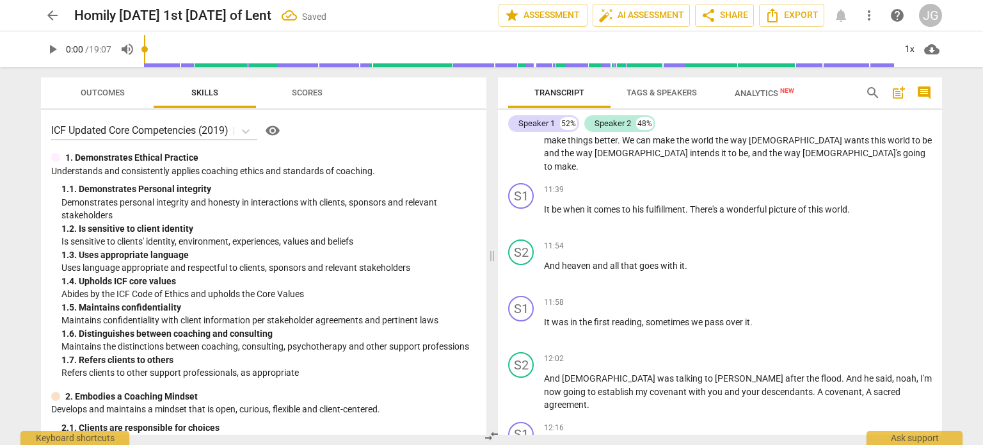
scroll to position [2138, 0]
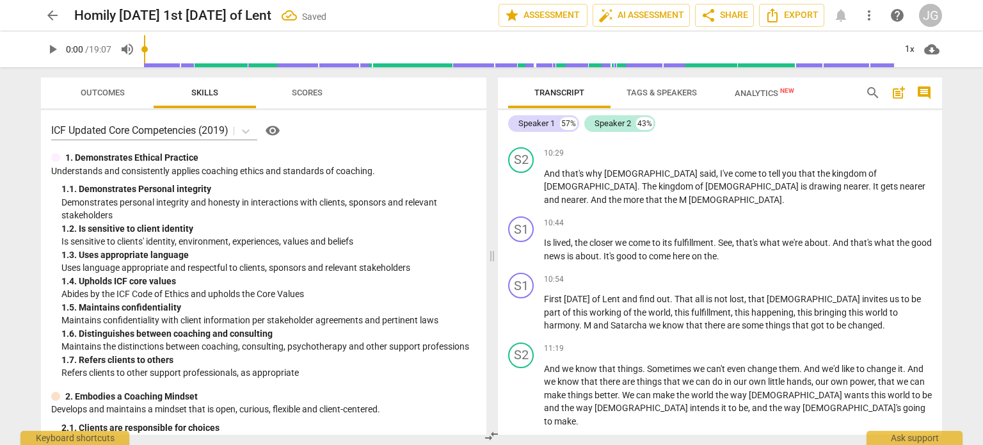
scroll to position [1882, 0]
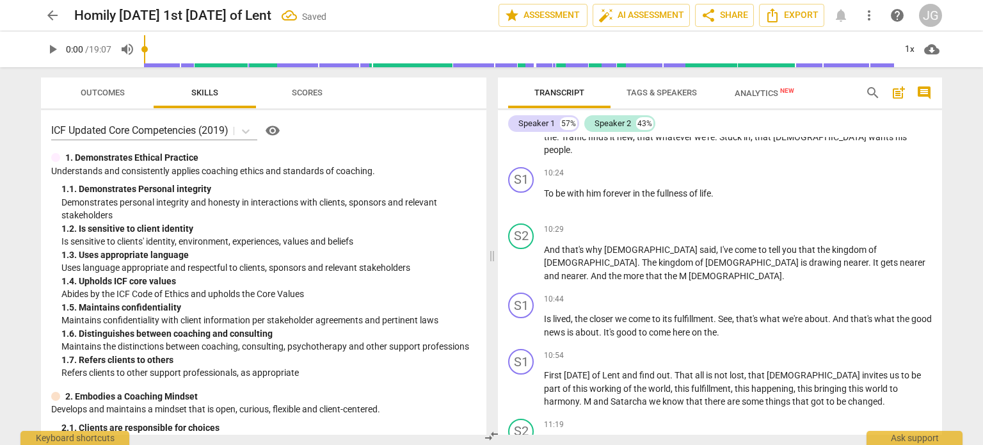
scroll to position [1754, 0]
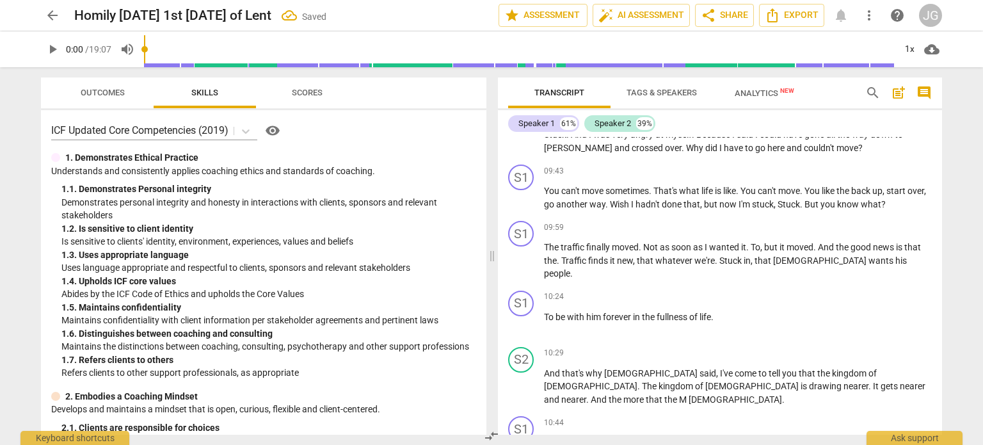
scroll to position [1626, 0]
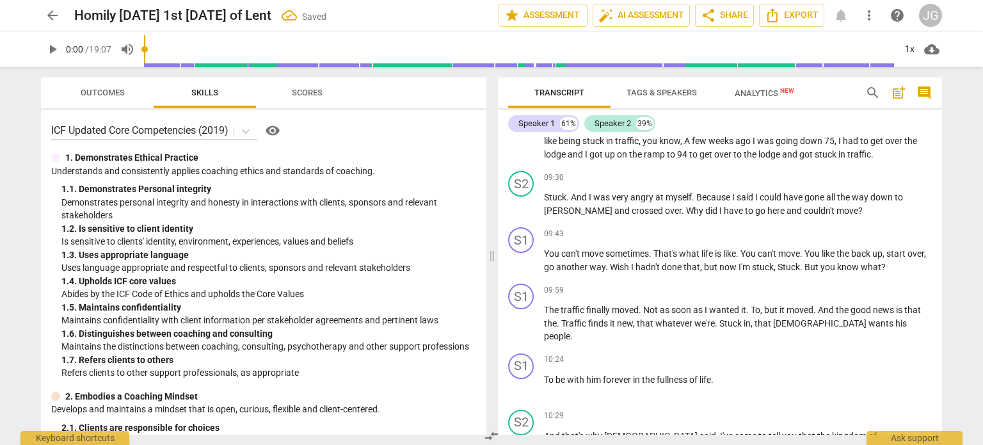
click at [545, 431] on span "And" at bounding box center [553, 436] width 18 height 10
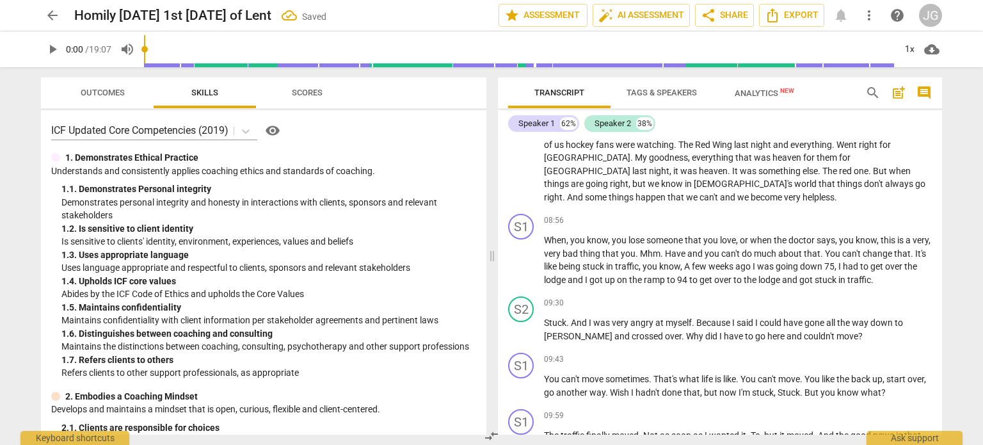
scroll to position [1498, 0]
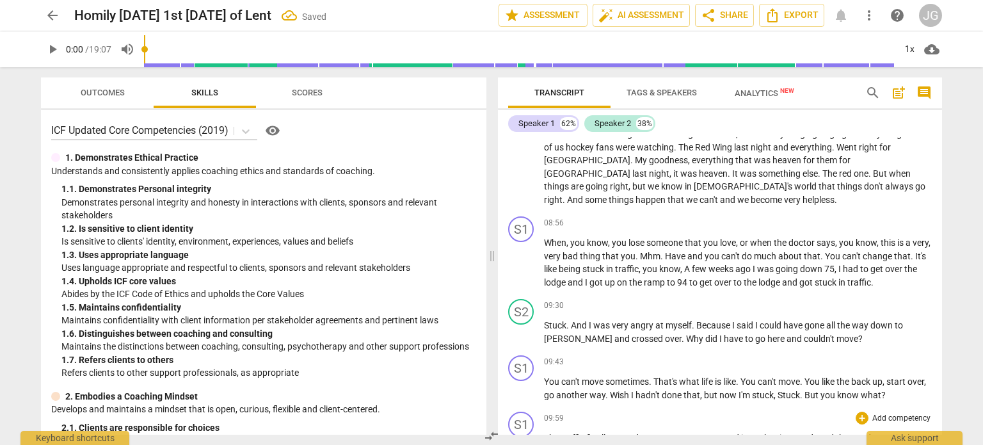
click at [545, 433] on span "The" at bounding box center [552, 438] width 17 height 10
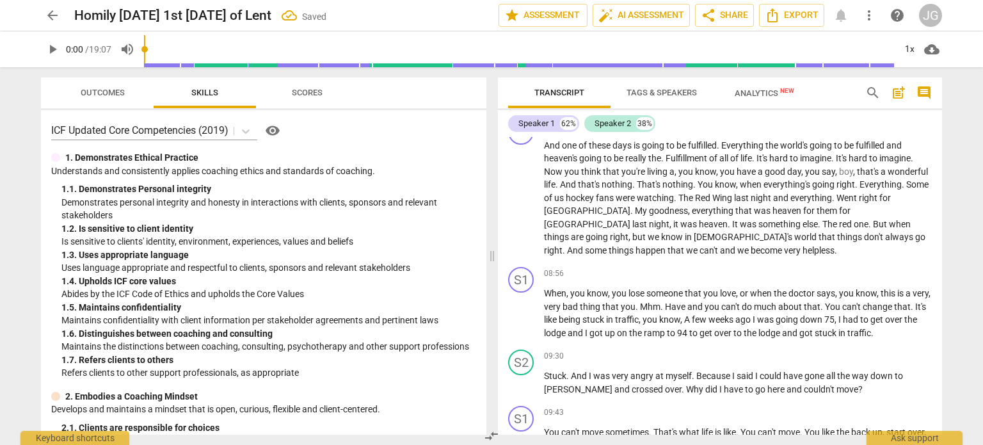
scroll to position [1434, 0]
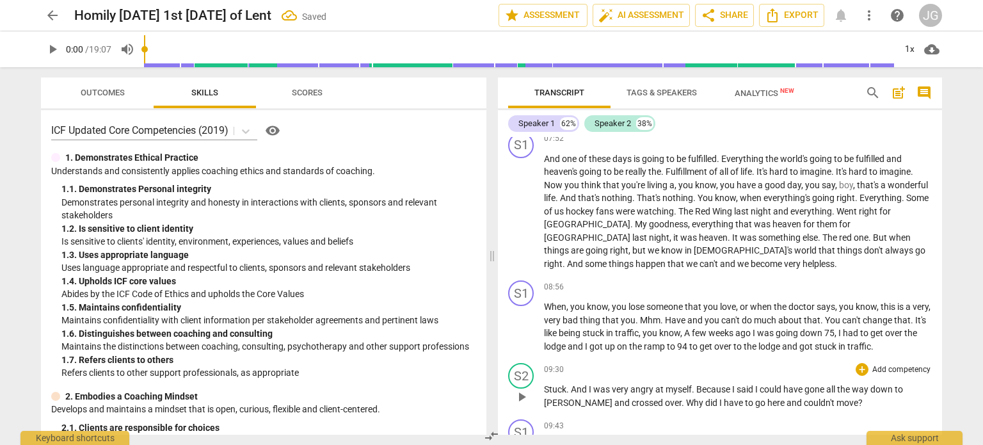
click at [544, 384] on span "Stuck" at bounding box center [555, 389] width 22 height 10
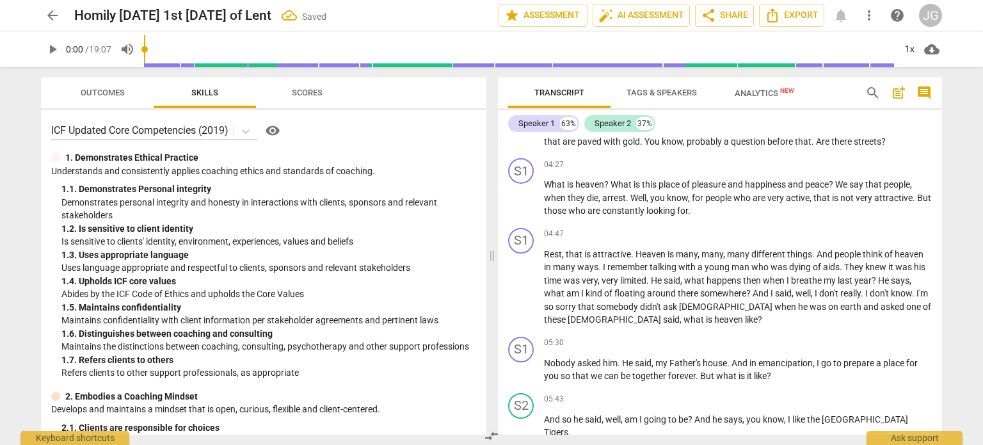
scroll to position [763, 0]
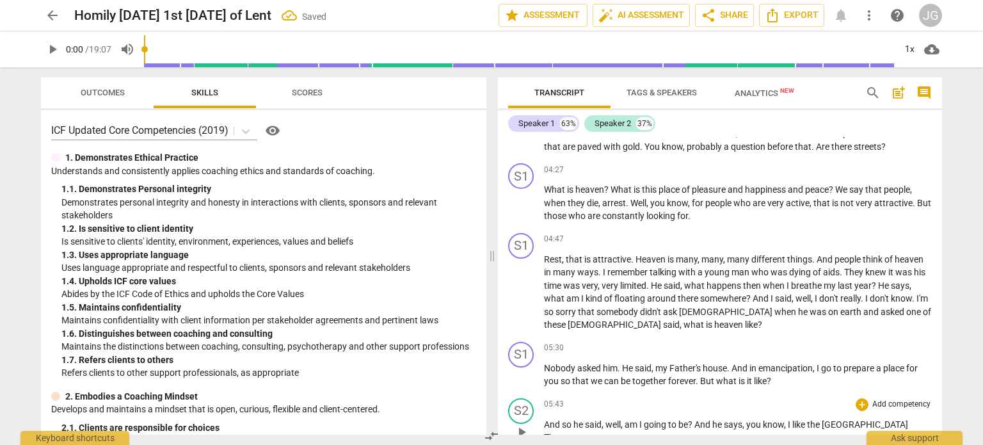
click at [544, 419] on span "And" at bounding box center [553, 424] width 18 height 10
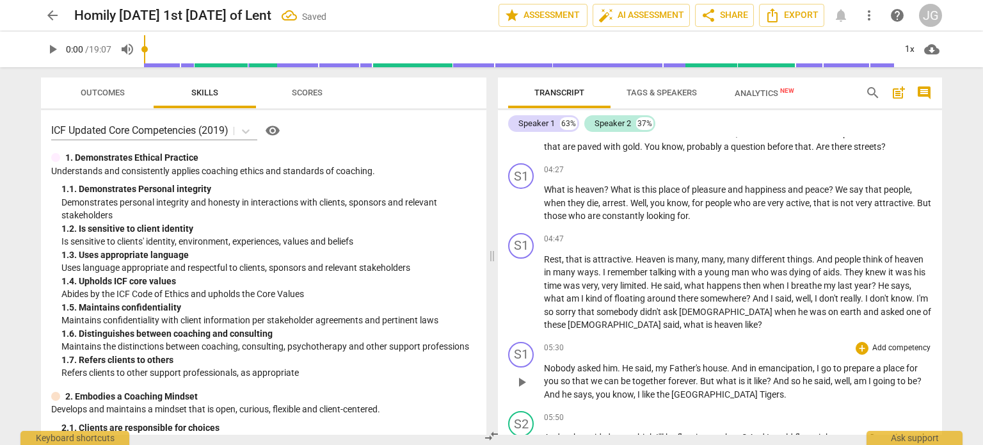
click at [544, 363] on span "Nobody" at bounding box center [560, 368] width 33 height 10
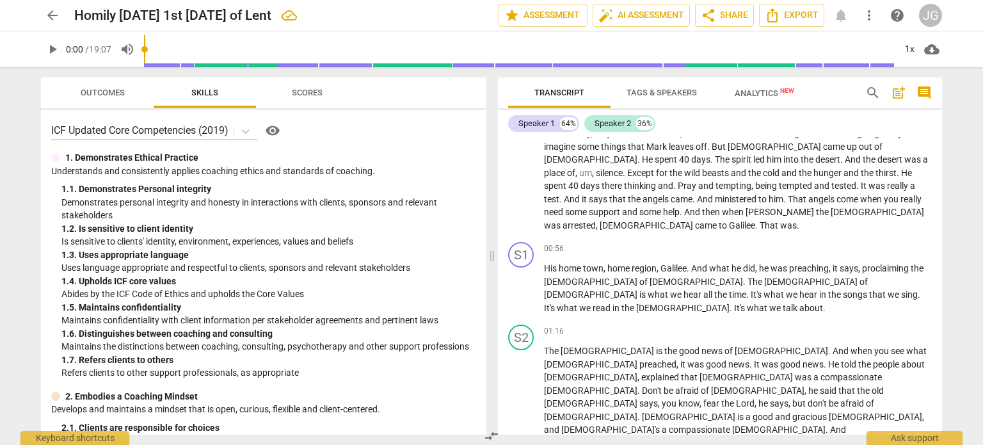
scroll to position [0, 0]
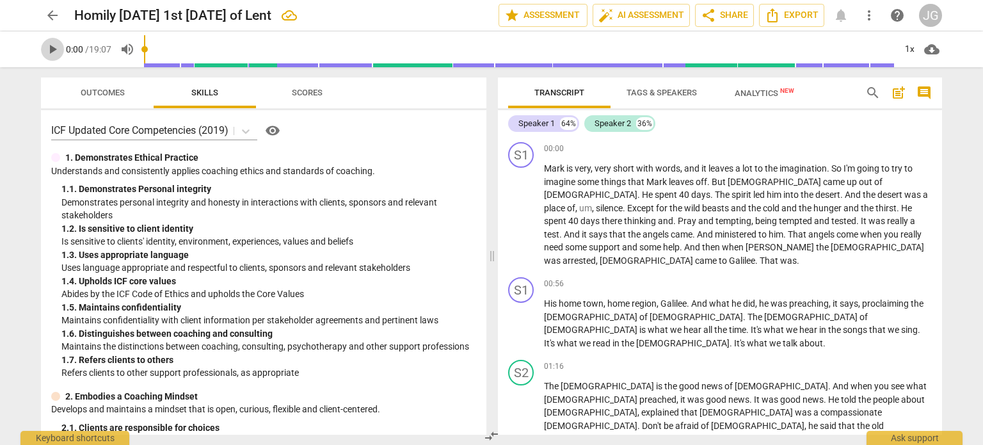
click at [53, 47] on span "play_arrow" at bounding box center [52, 49] width 15 height 15
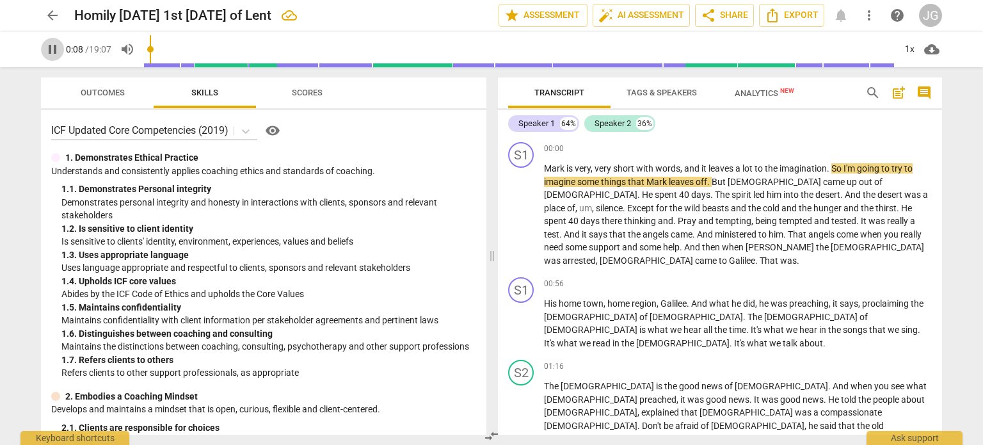
click at [50, 45] on span "pause" at bounding box center [52, 49] width 15 height 15
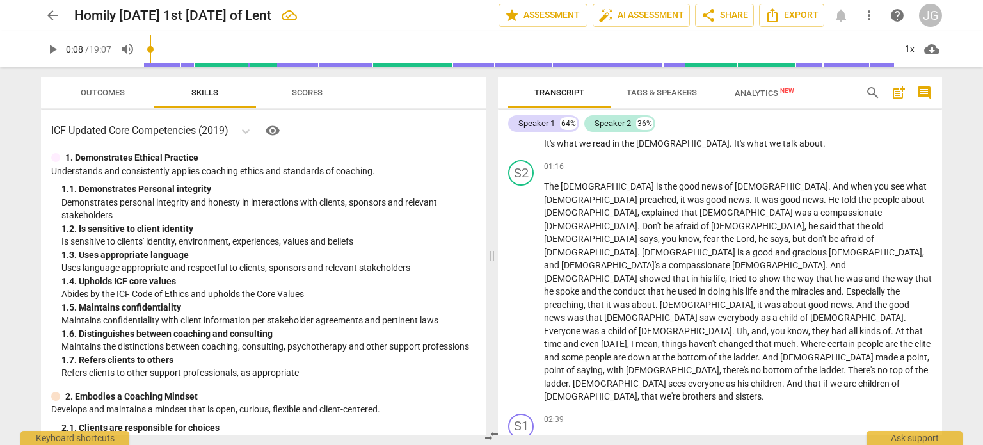
scroll to position [320, 0]
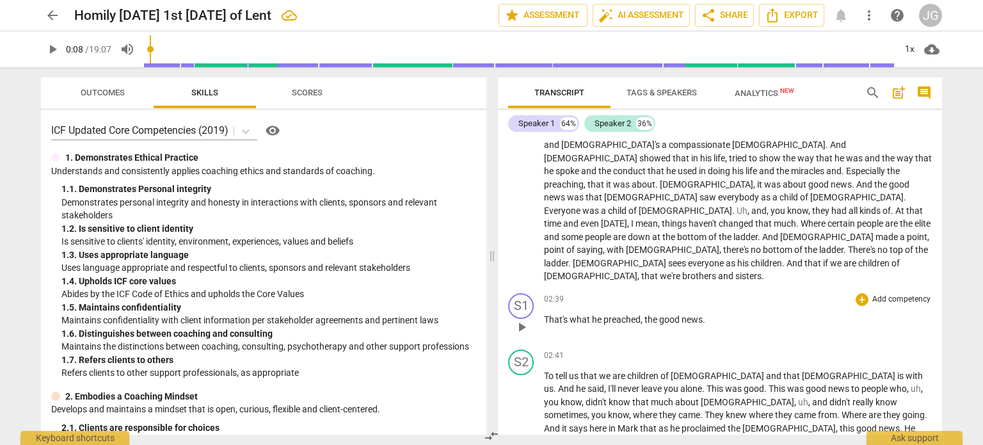
click at [545, 314] on span "That's" at bounding box center [557, 319] width 26 height 10
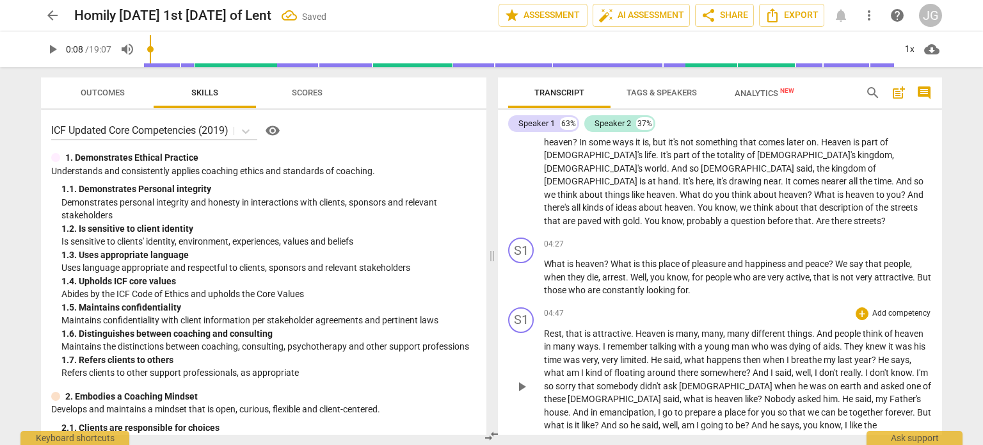
scroll to position [0, 0]
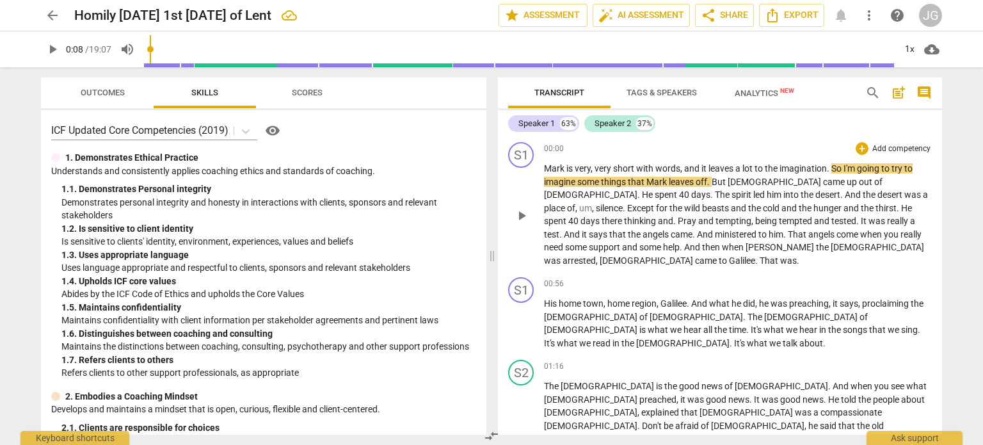
type input "9"
